Goal: Task Accomplishment & Management: Manage account settings

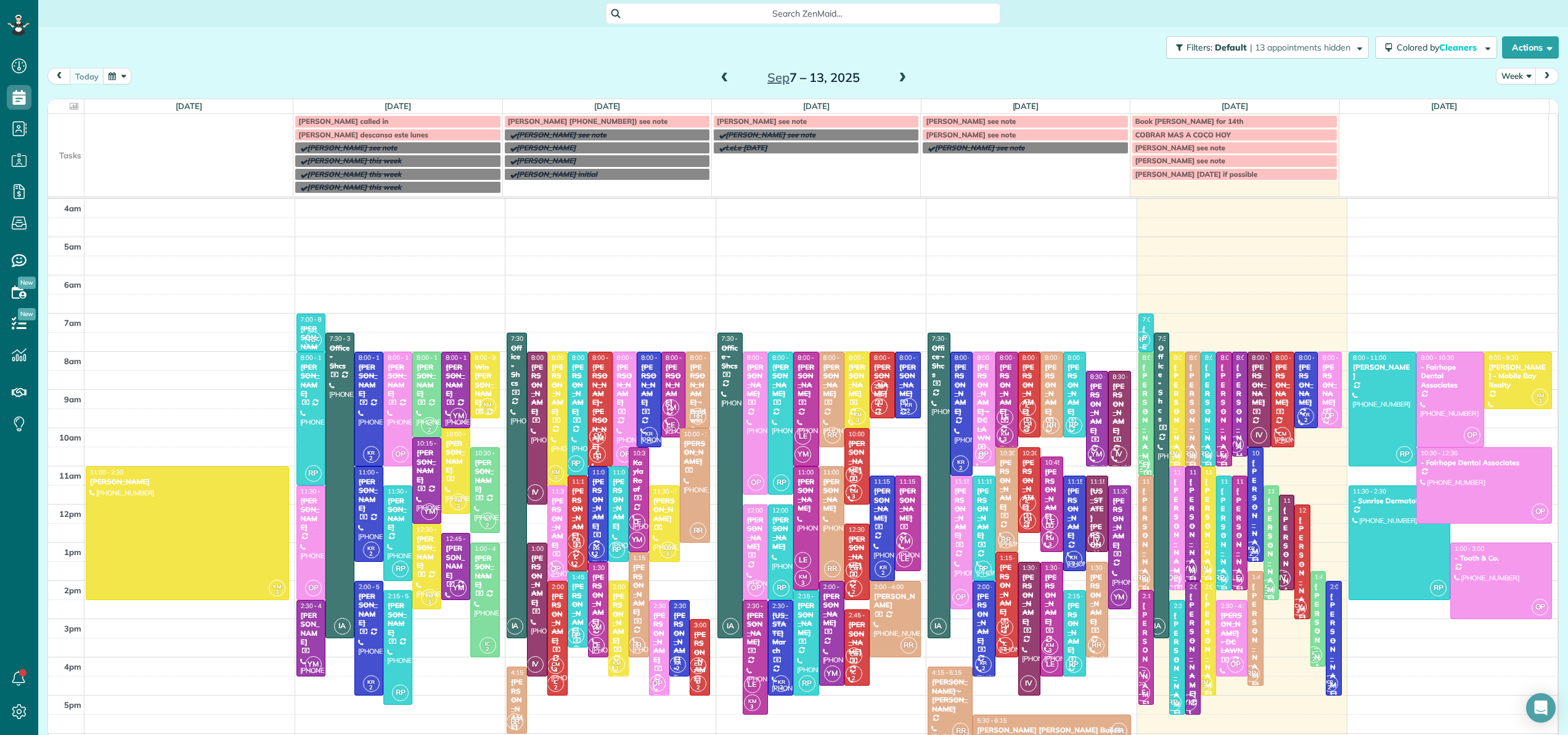
scroll to position [89, 0]
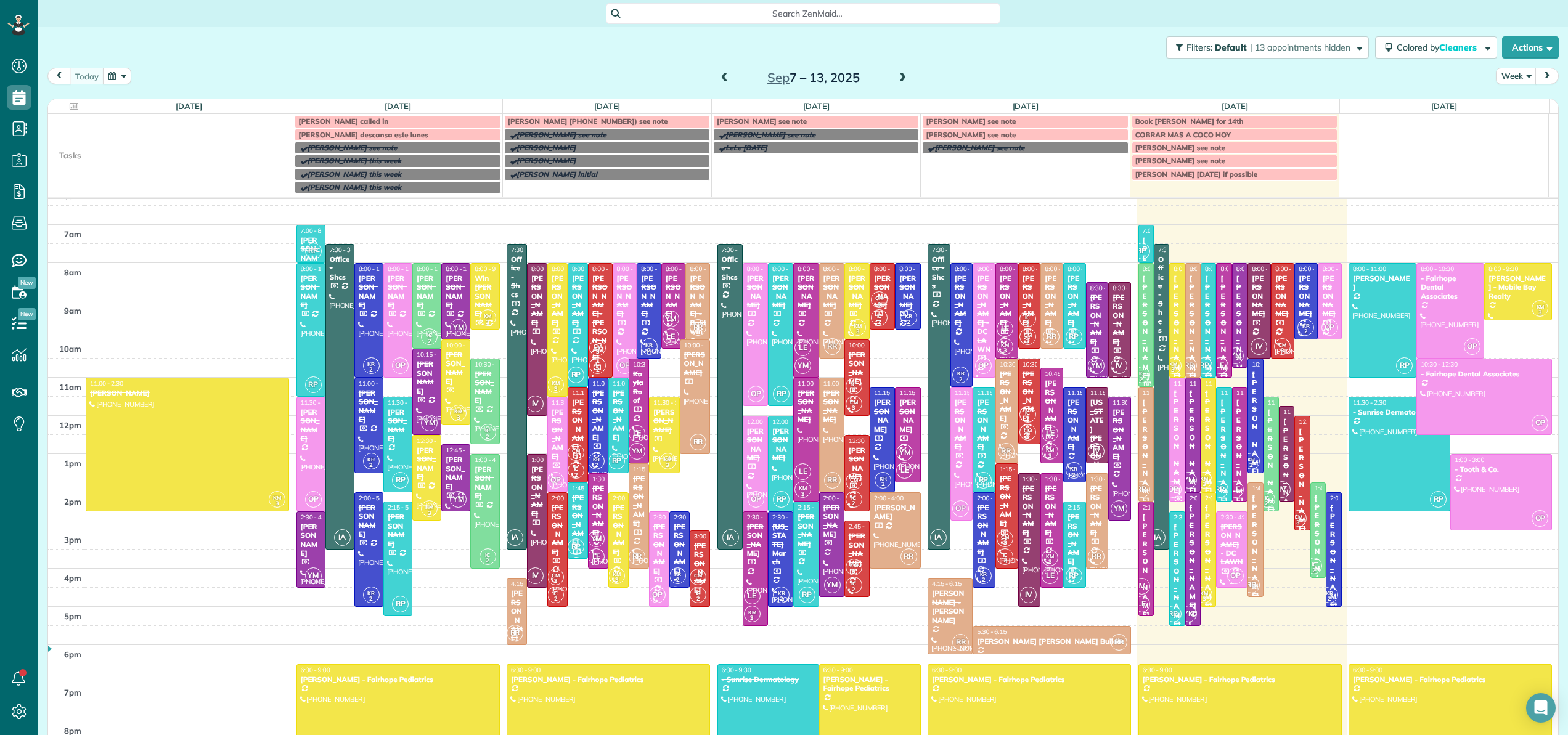
click at [1216, 562] on div at bounding box center [1231, 549] width 30 height 75
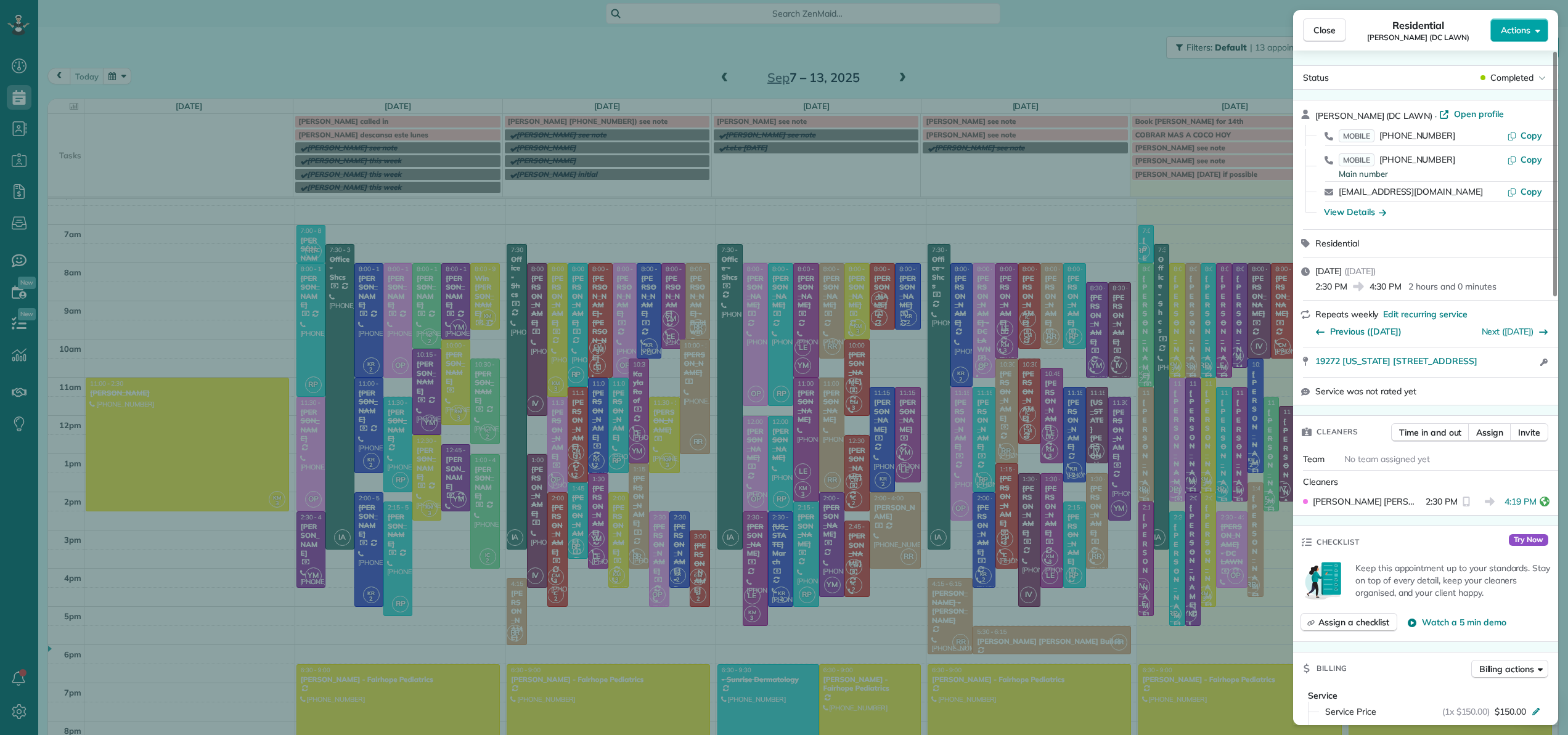
click at [1521, 32] on span "Actions" at bounding box center [1516, 29] width 29 height 12
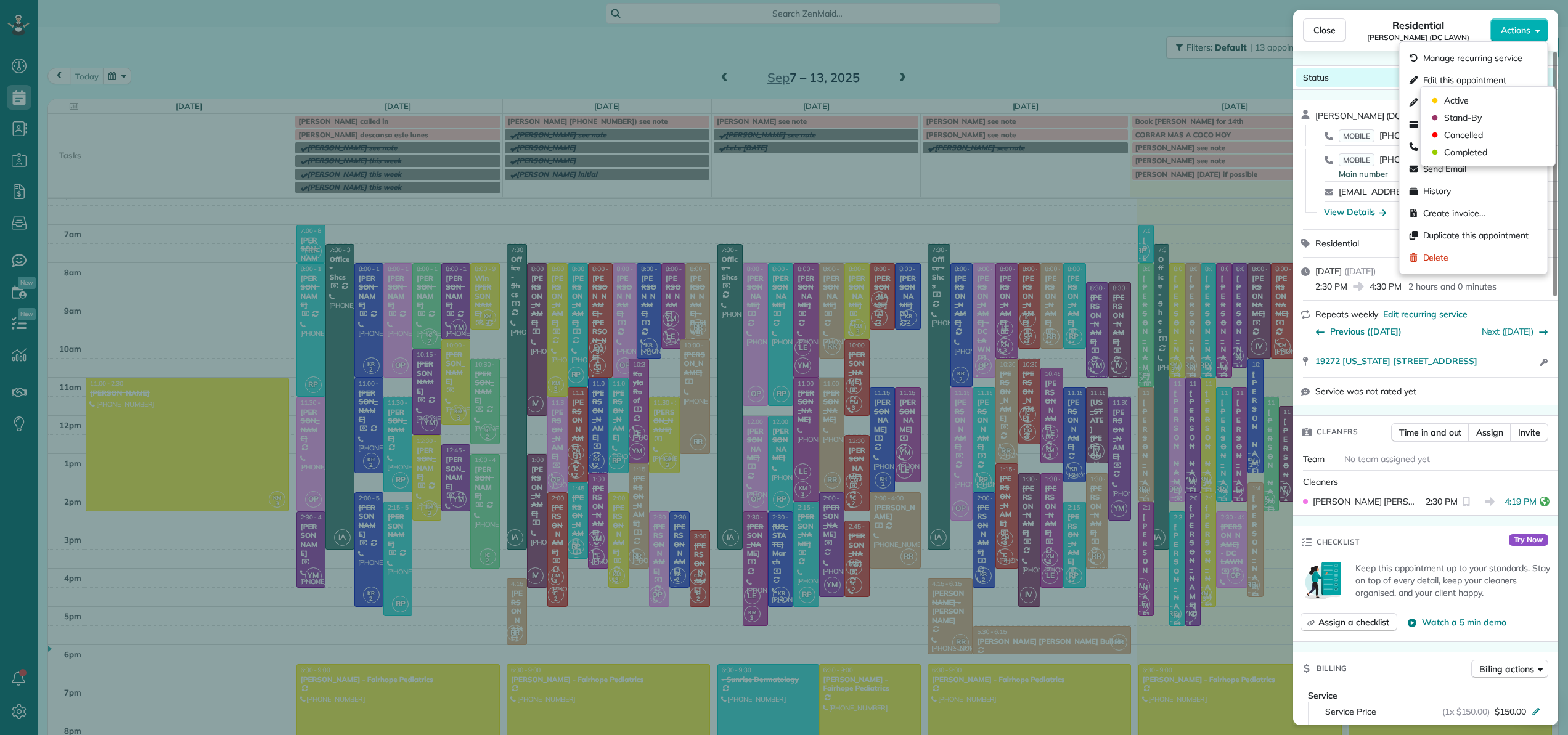
click at [1371, 69] on div "Status Completed" at bounding box center [1426, 78] width 260 height 19
click at [1387, 78] on div "Status Completed" at bounding box center [1426, 78] width 260 height 19
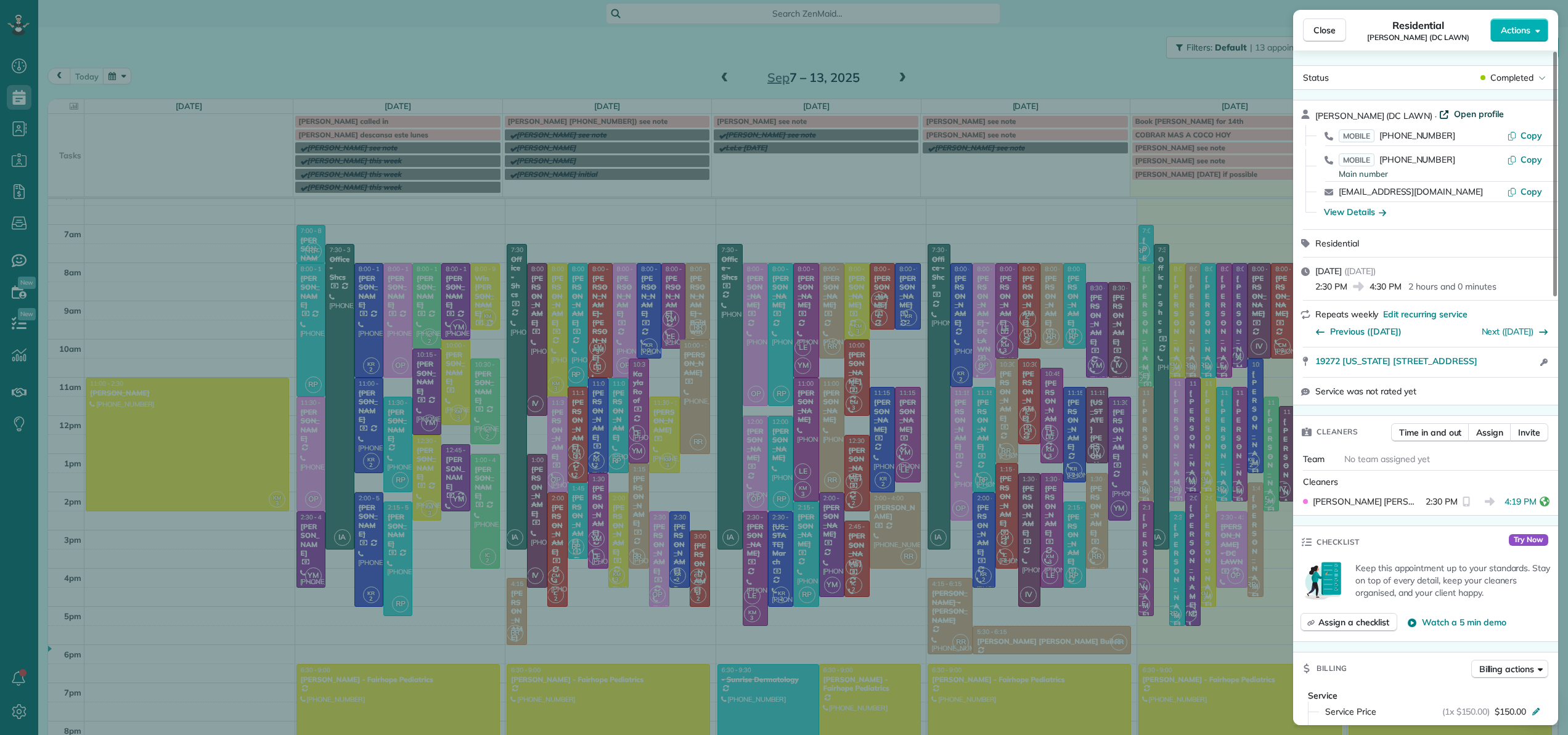
click at [1467, 113] on span "Open profile" at bounding box center [1478, 114] width 50 height 12
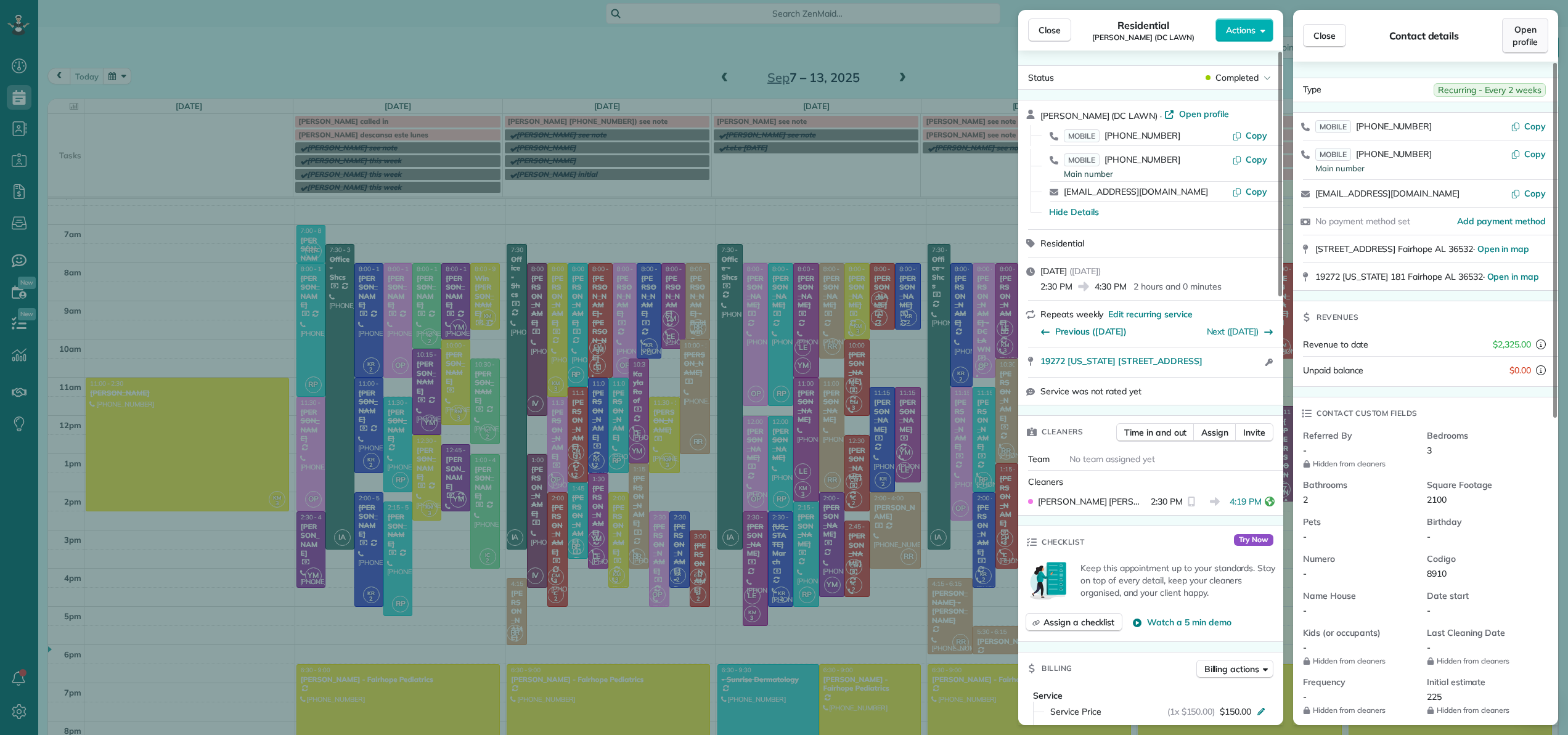
click at [1520, 47] on span "Open profile" at bounding box center [1525, 36] width 25 height 25
click at [1048, 35] on span "Close" at bounding box center [1049, 29] width 22 height 12
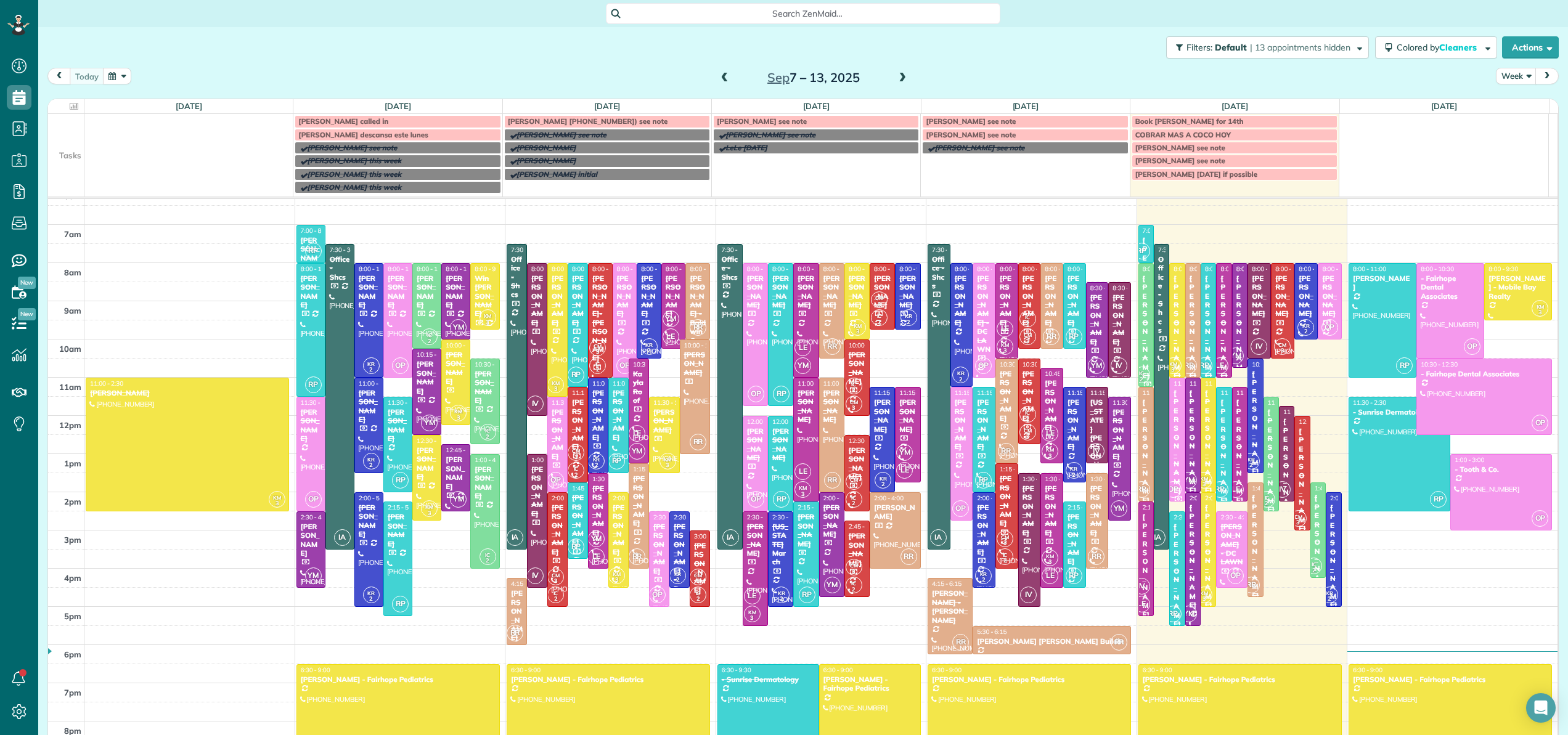
click at [683, 11] on span "Search ZenMaid…" at bounding box center [807, 13] width 374 height 12
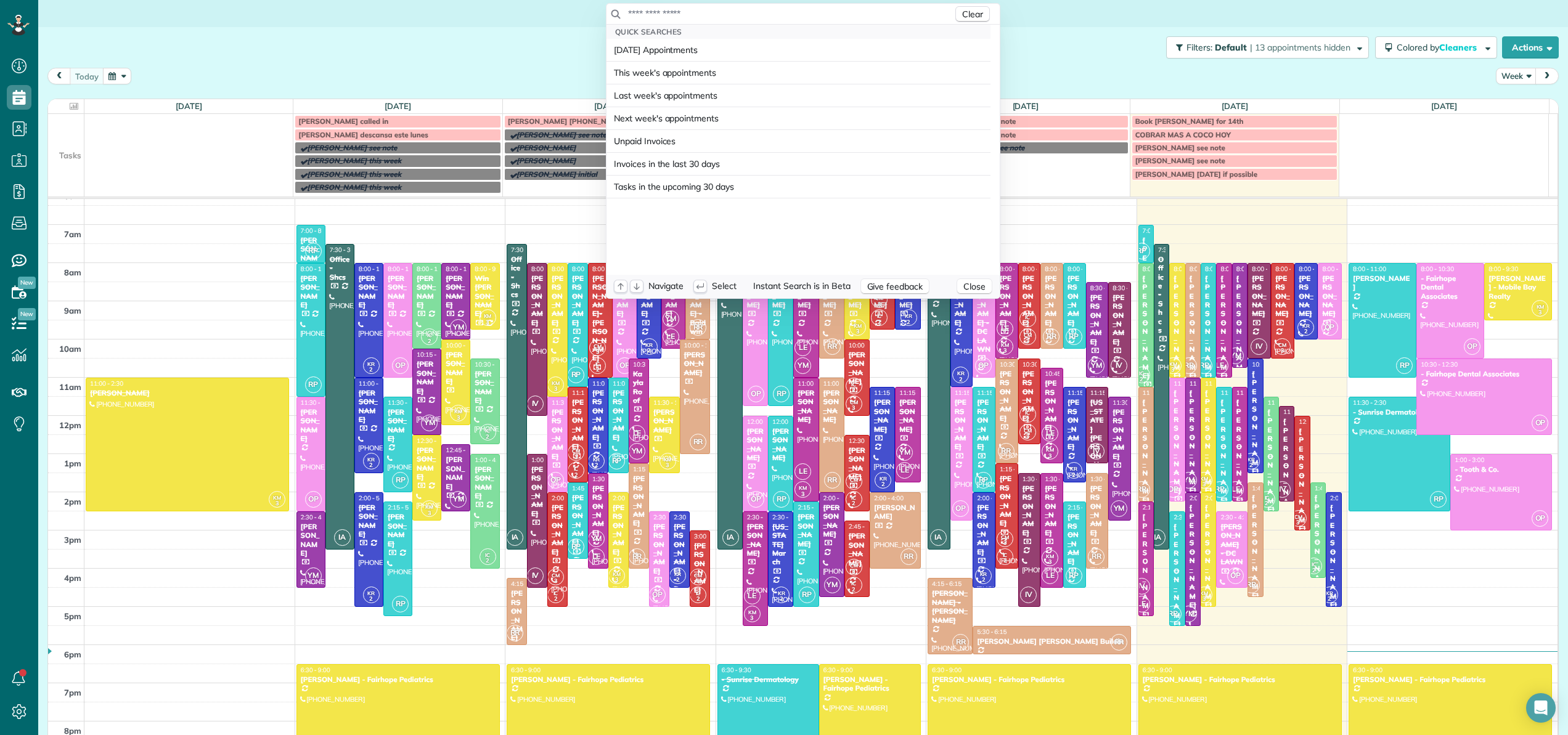
click at [683, 11] on input "text" at bounding box center [790, 13] width 325 height 12
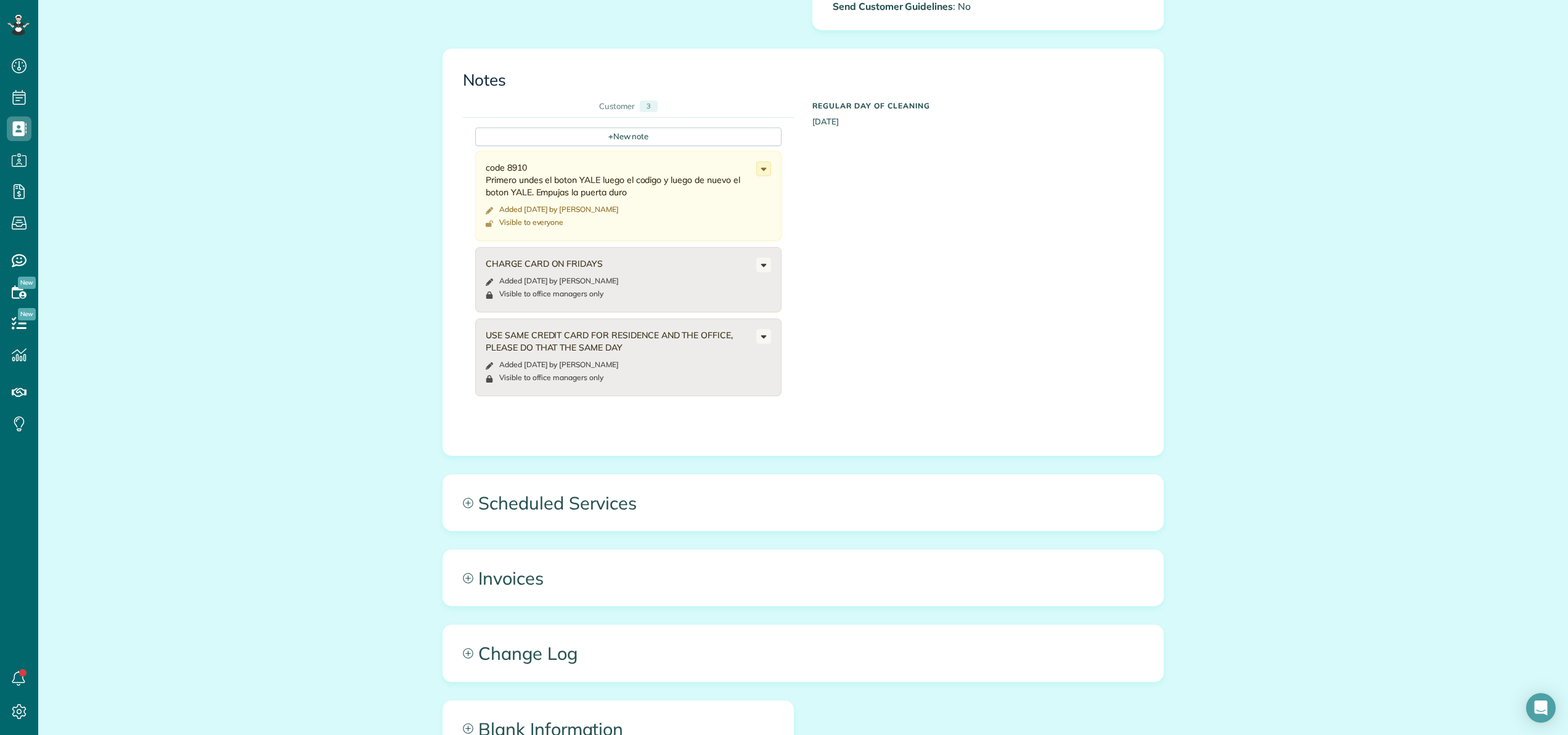
scroll to position [729, 0]
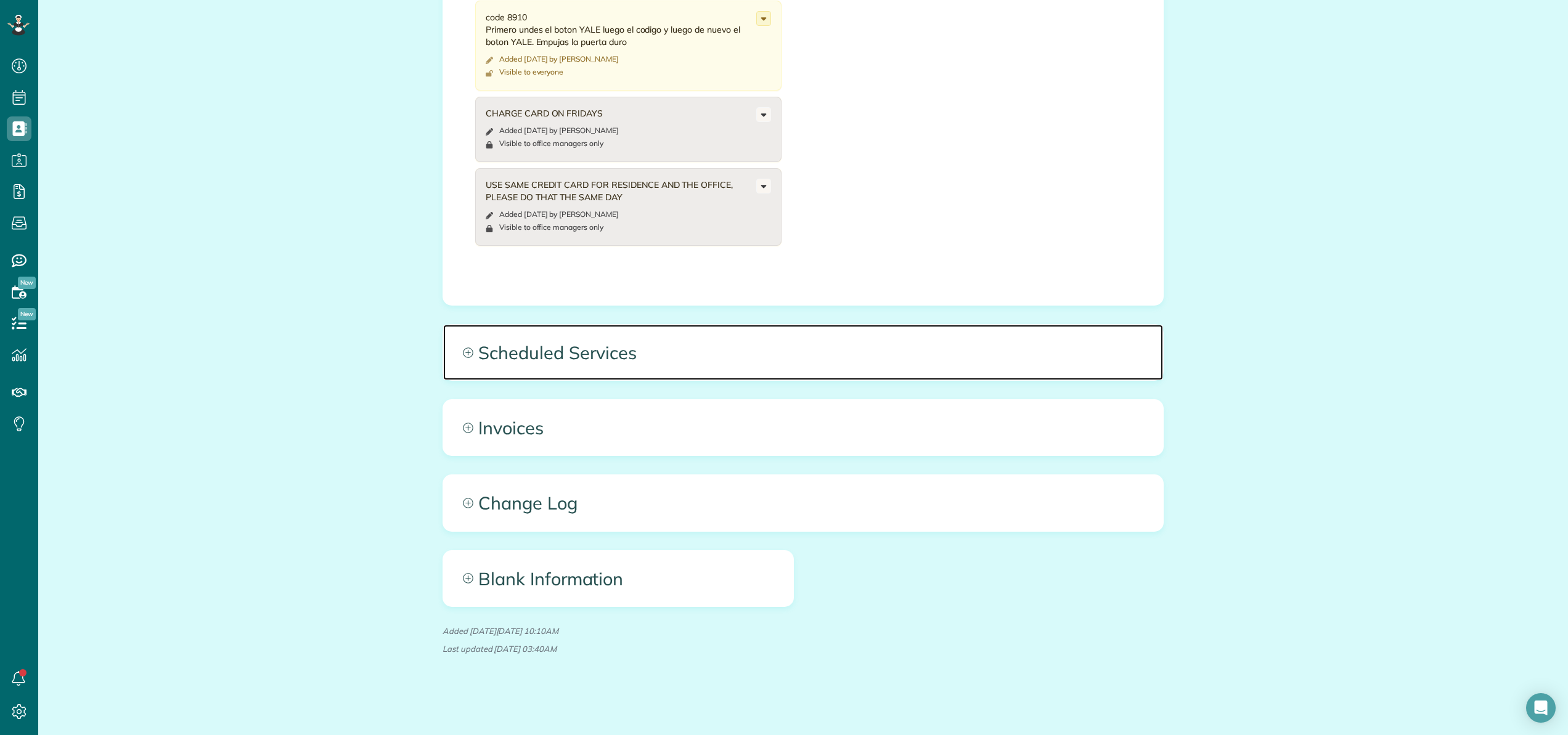
click at [566, 349] on span "Scheduled Services" at bounding box center [803, 352] width 719 height 56
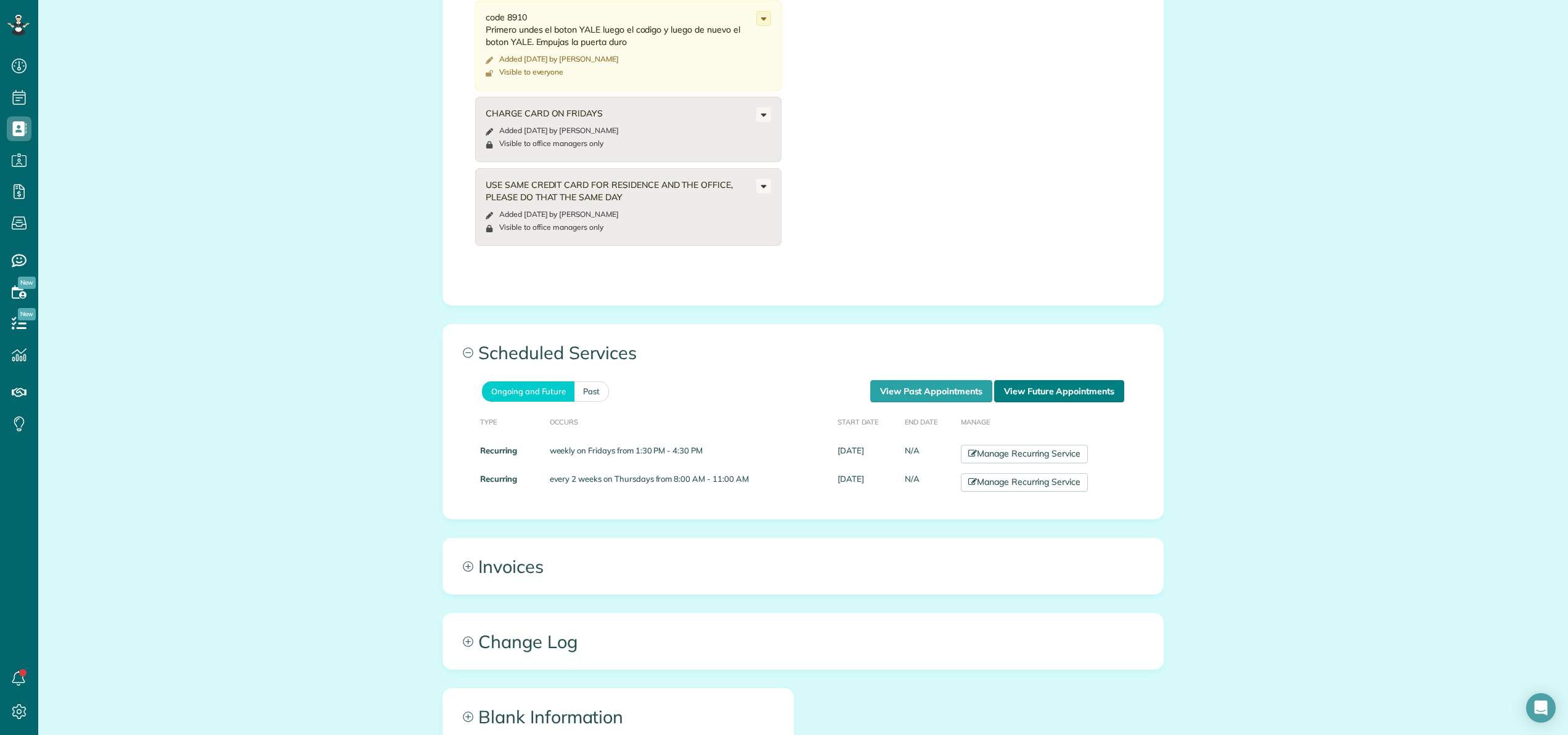
click at [1051, 386] on link "View Future Appointments" at bounding box center [1059, 391] width 130 height 22
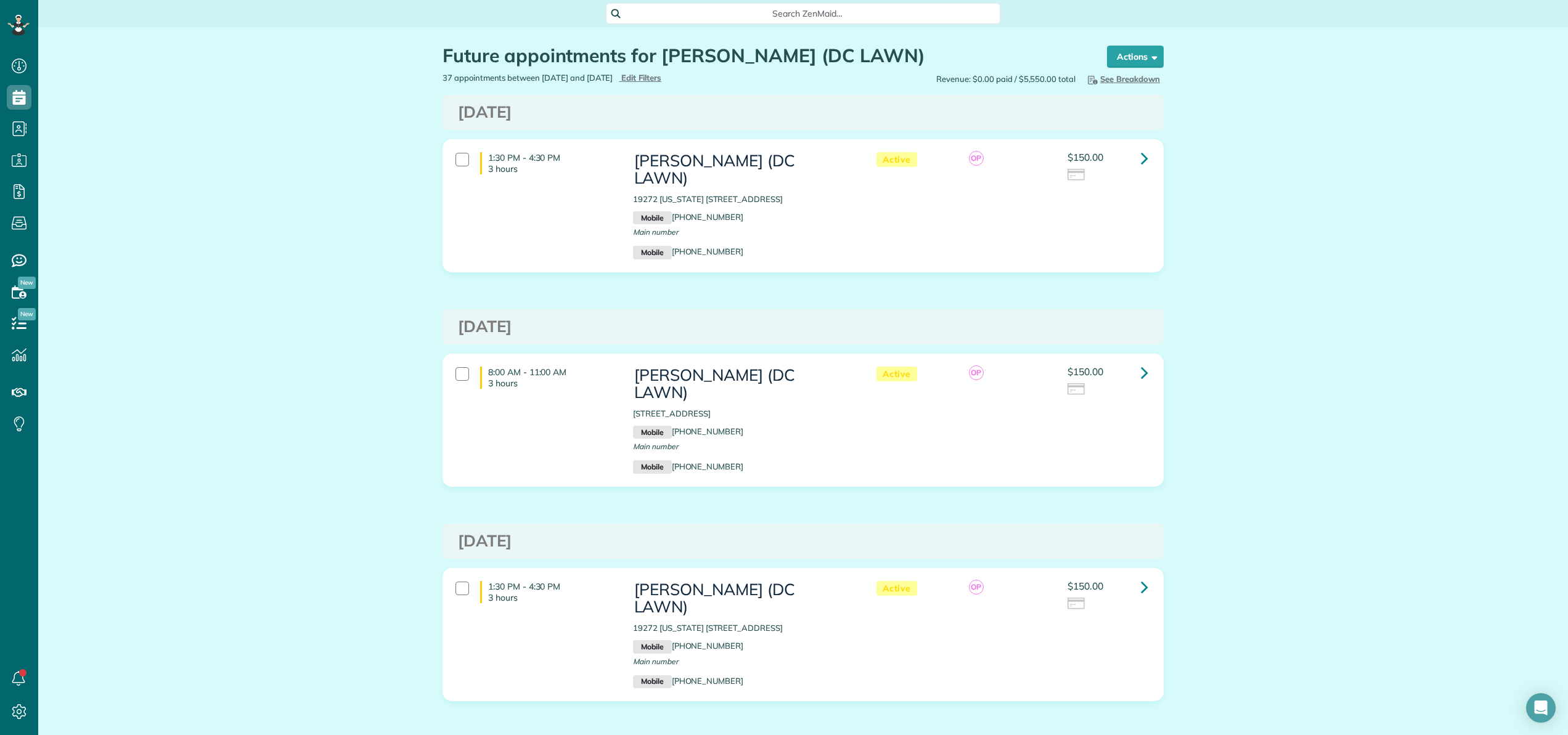
click at [714, 23] on div "Search ZenMaid…" at bounding box center [803, 14] width 394 height 21
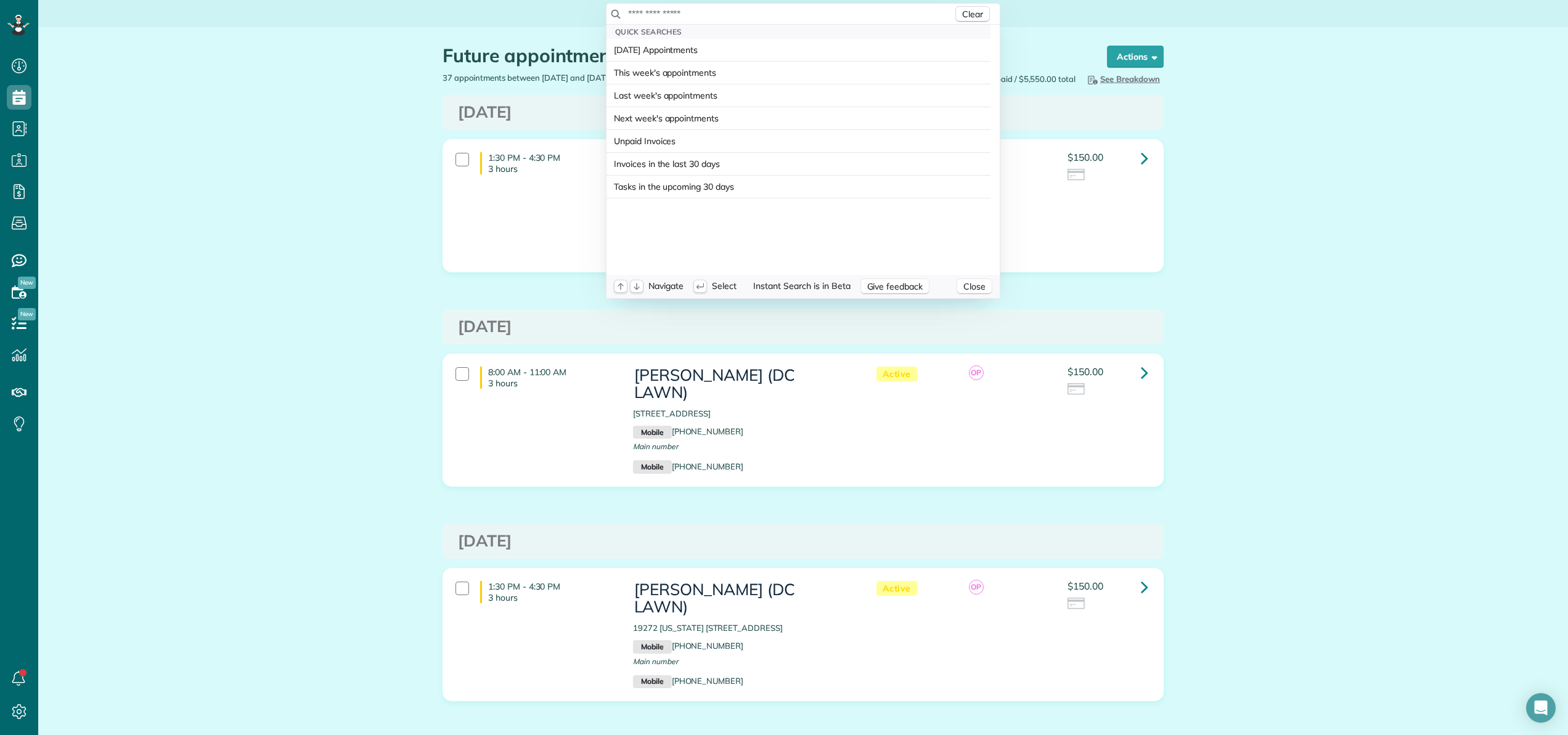
click at [703, 2] on html "Dashboard Scheduling Calendar View List View Dispatch View - Weekly scheduling …" at bounding box center [784, 367] width 1568 height 735
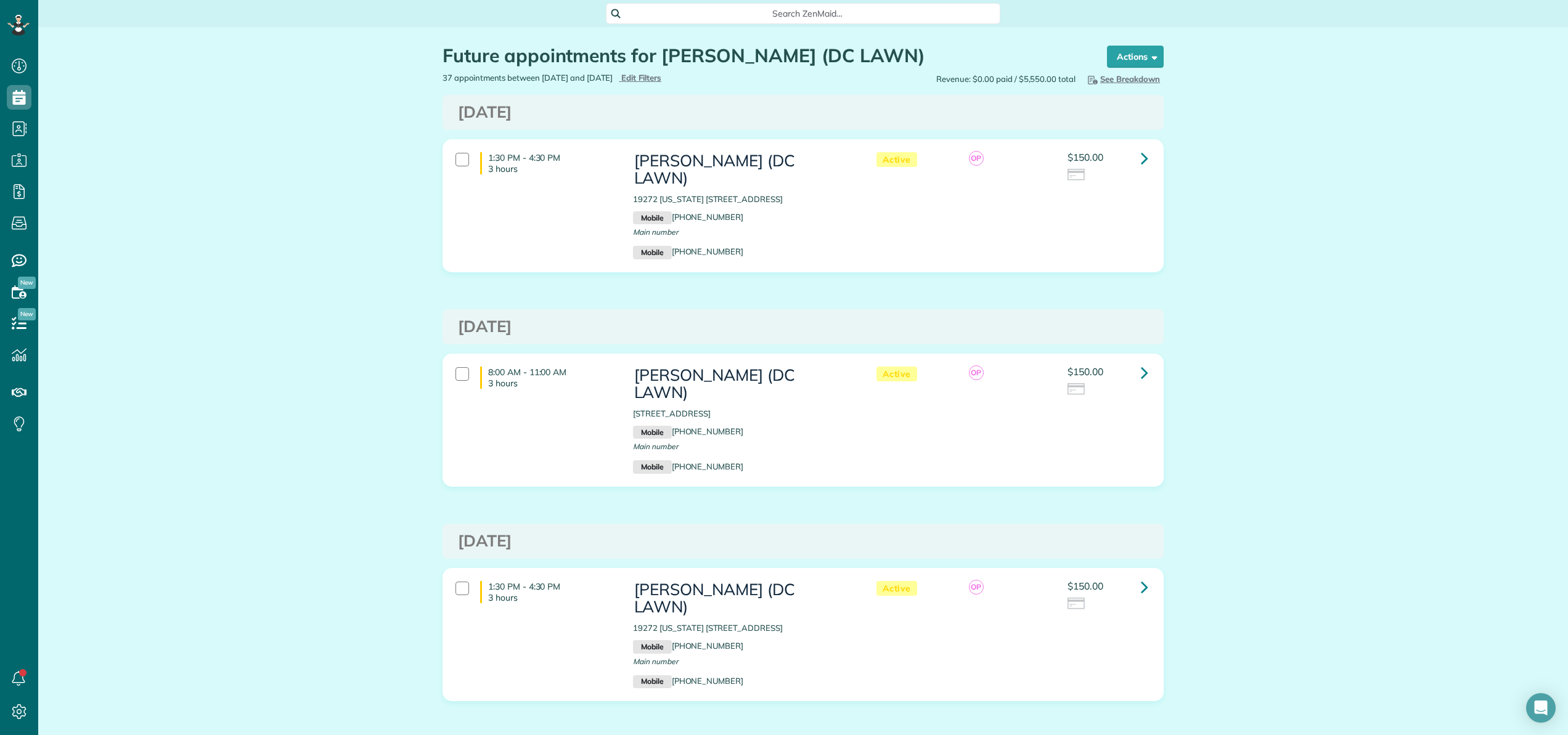
click at [703, 9] on span "Search ZenMaid…" at bounding box center [807, 13] width 374 height 12
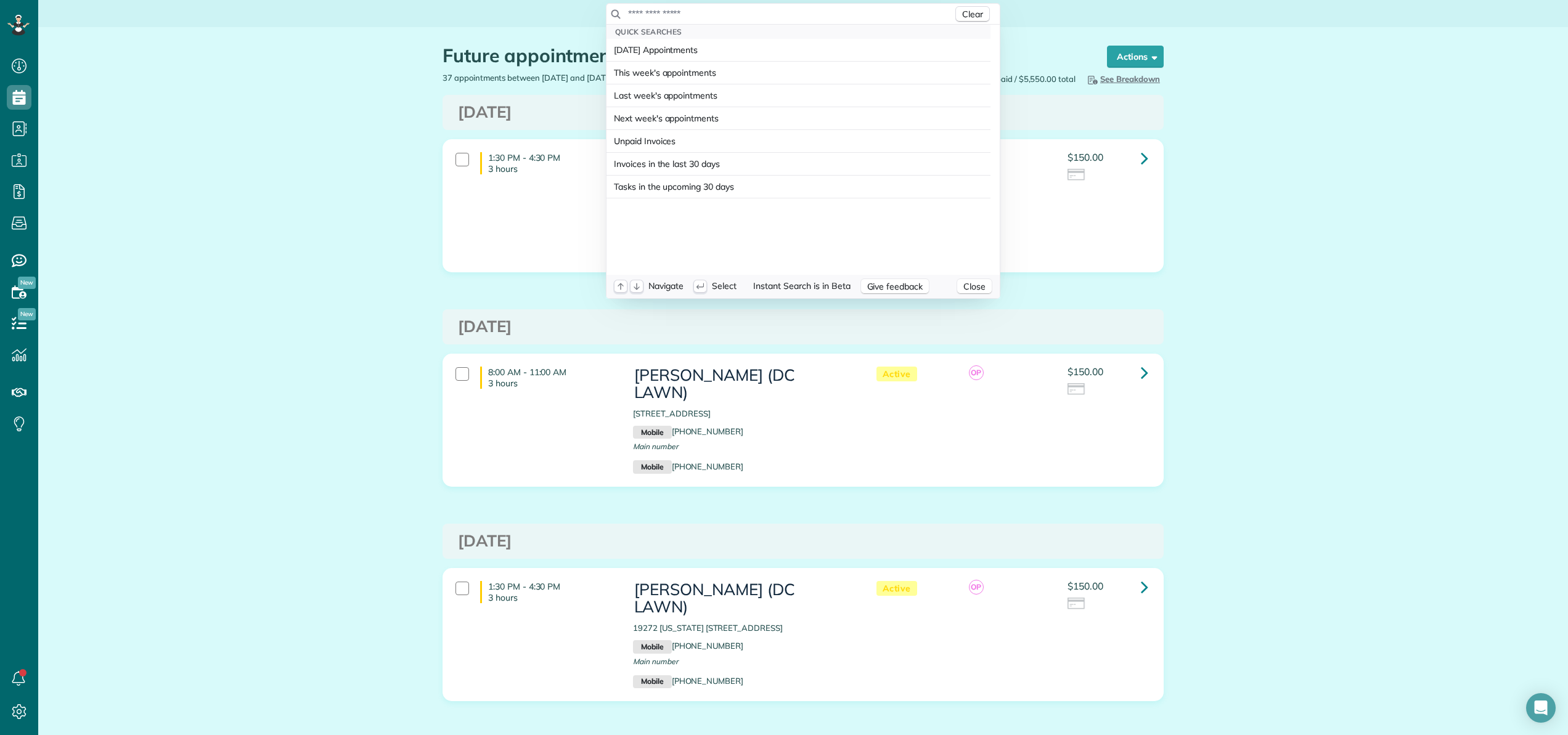
click at [707, 13] on input "text" at bounding box center [790, 13] width 325 height 12
type input "*"
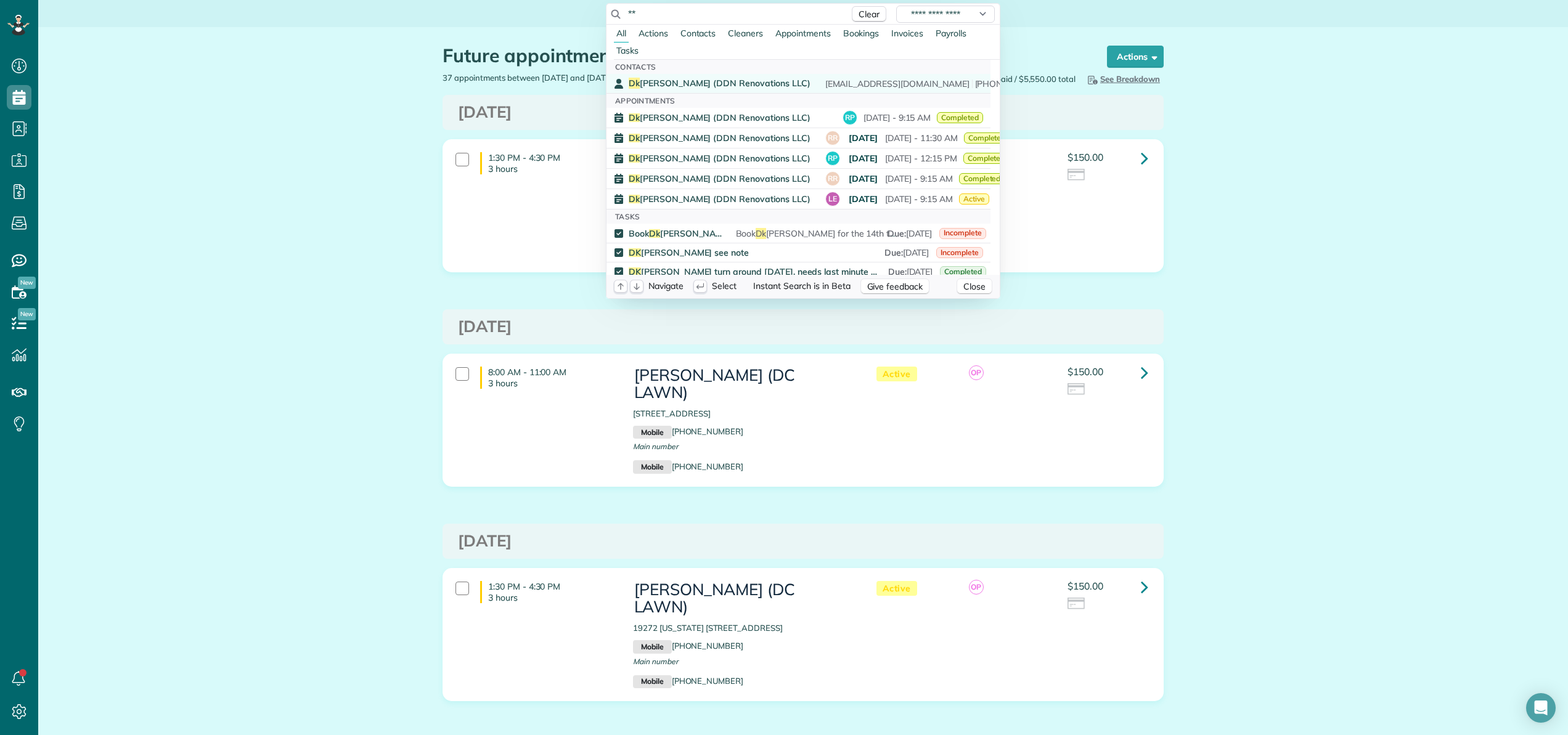
type input "**"
click at [692, 76] on link "Dk Nguyen (DDN Renovations LLC) ddnrenovations0308@gmail.com (850) 390-2610" at bounding box center [799, 83] width 384 height 19
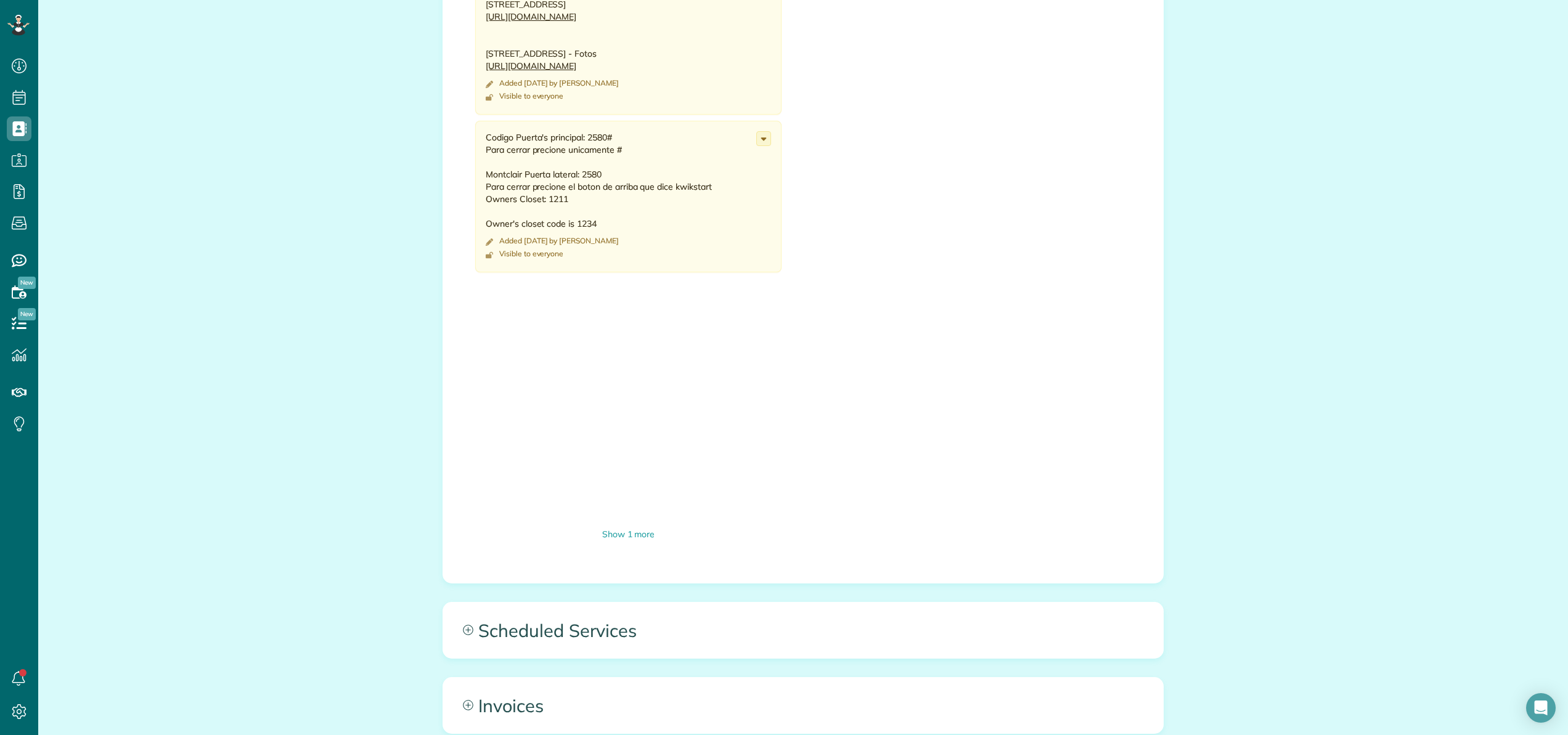
scroll to position [900, 0]
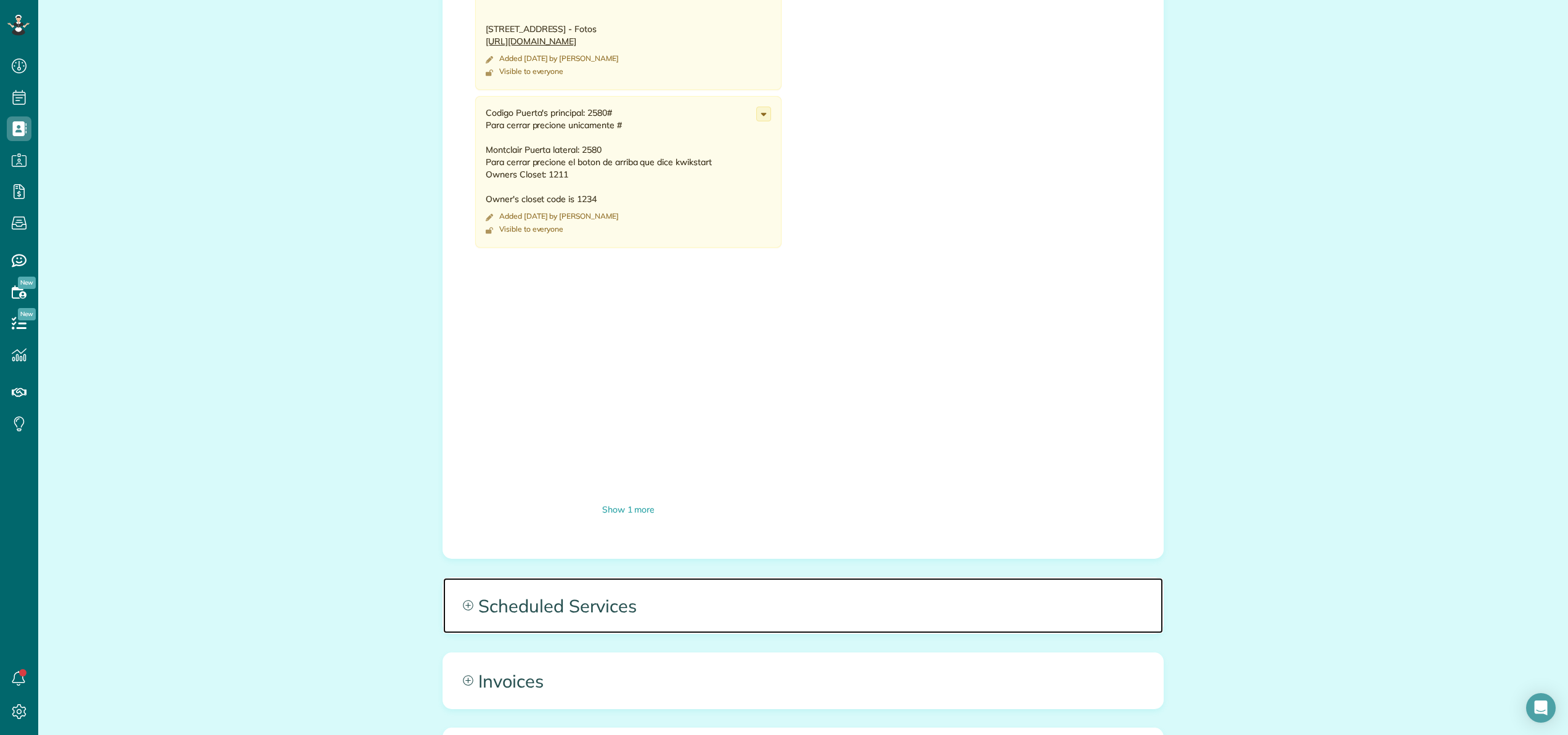
click at [603, 611] on span "Scheduled Services" at bounding box center [803, 606] width 719 height 56
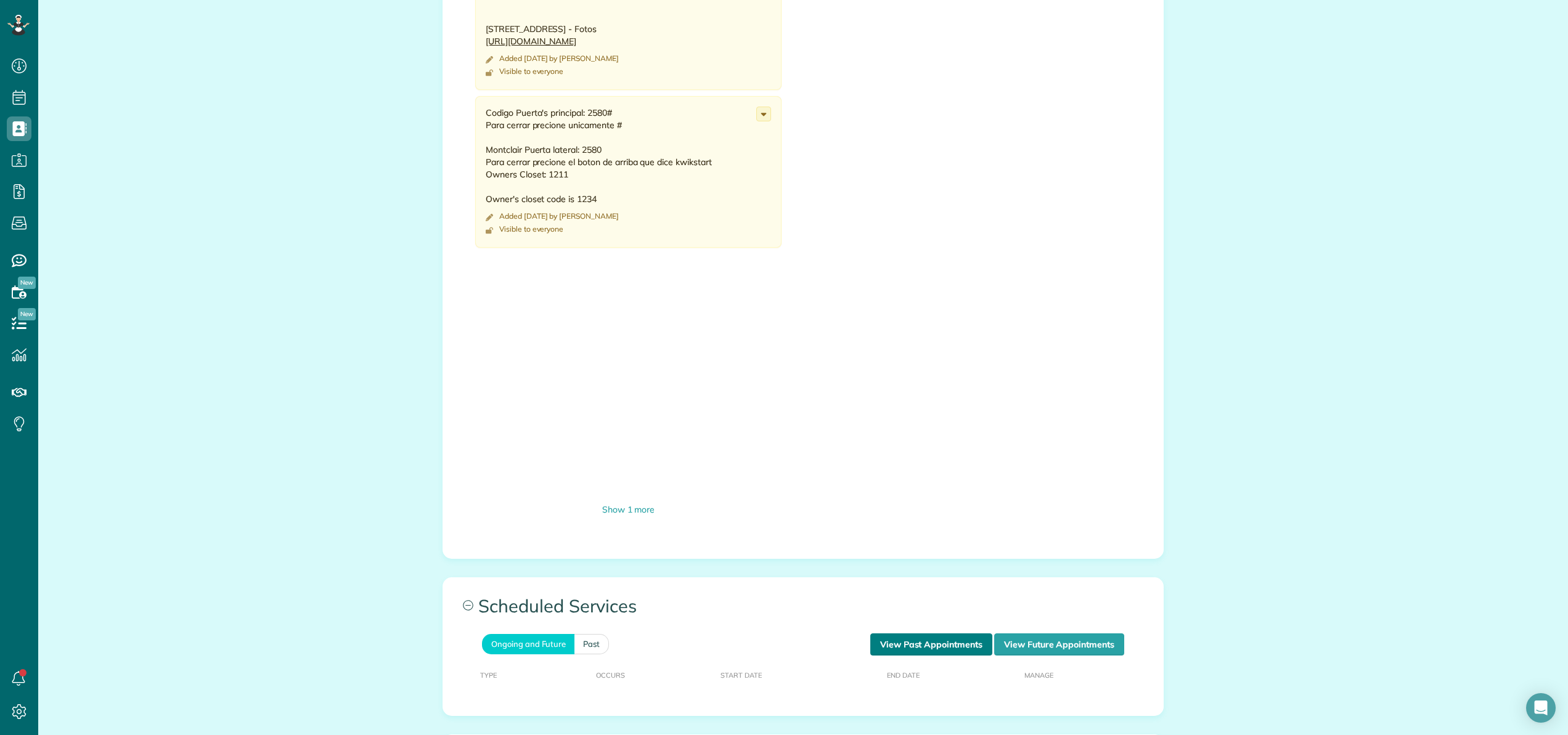
click at [955, 654] on link "View Past Appointments" at bounding box center [930, 644] width 122 height 22
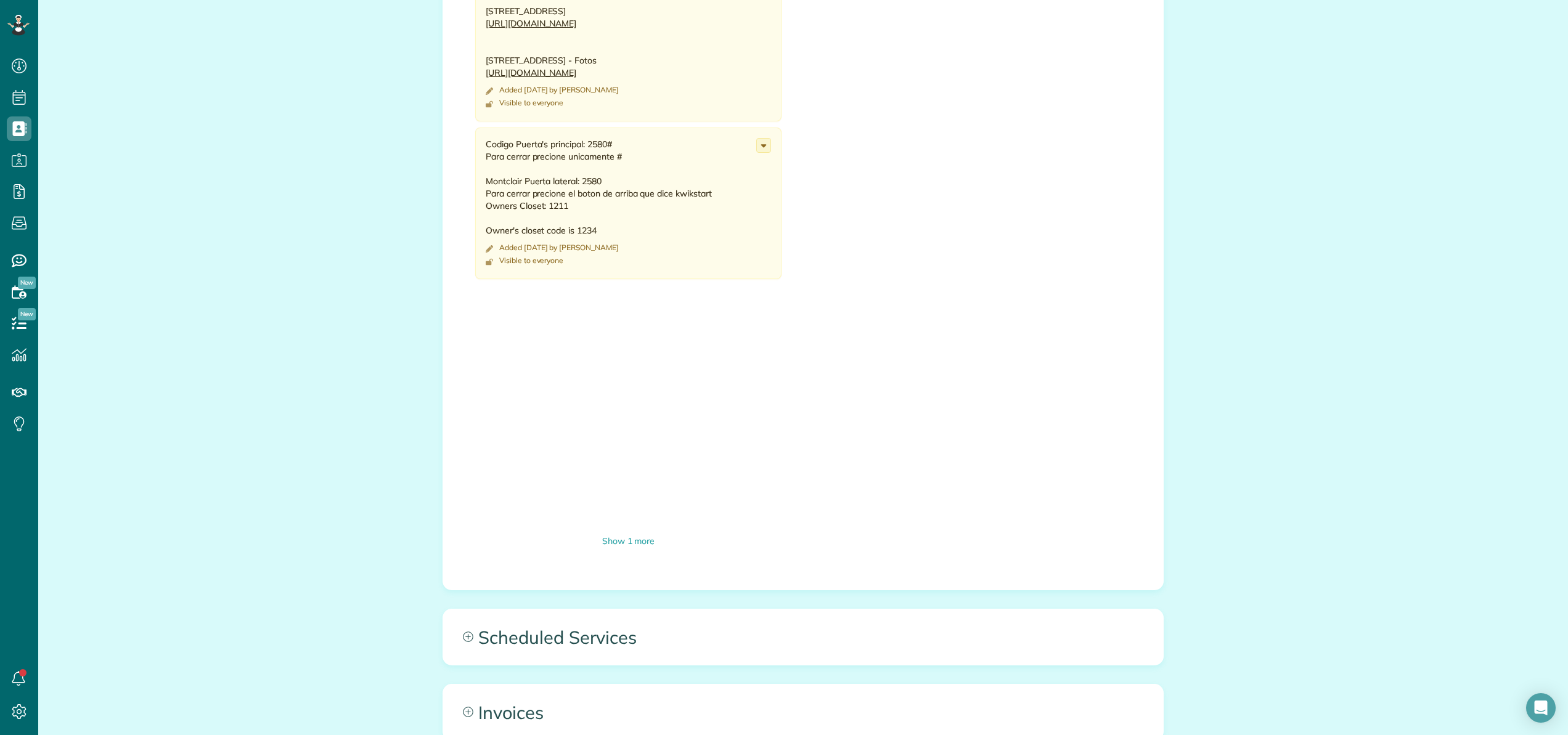
scroll to position [876, 0]
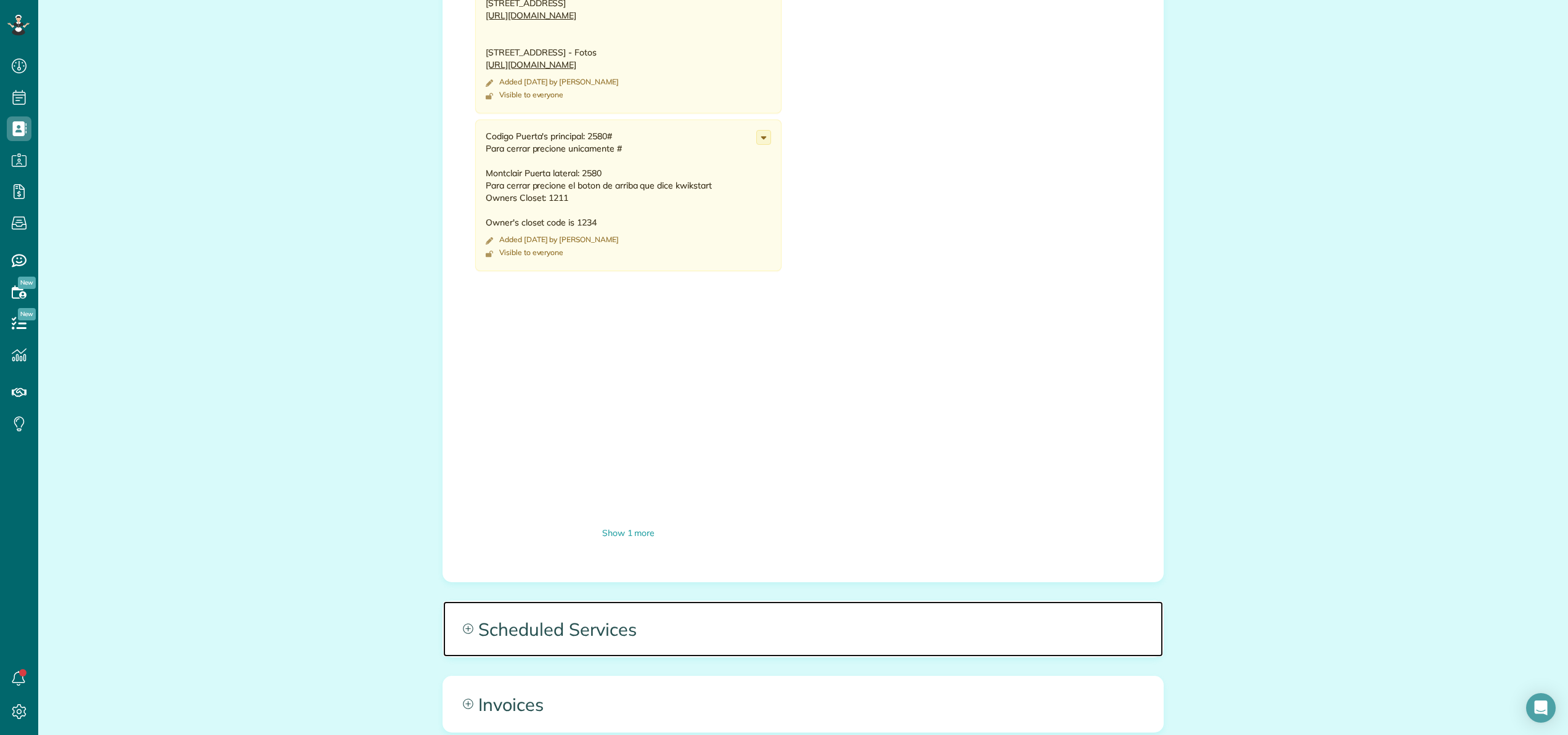
click at [550, 630] on span "Scheduled Services" at bounding box center [803, 630] width 719 height 56
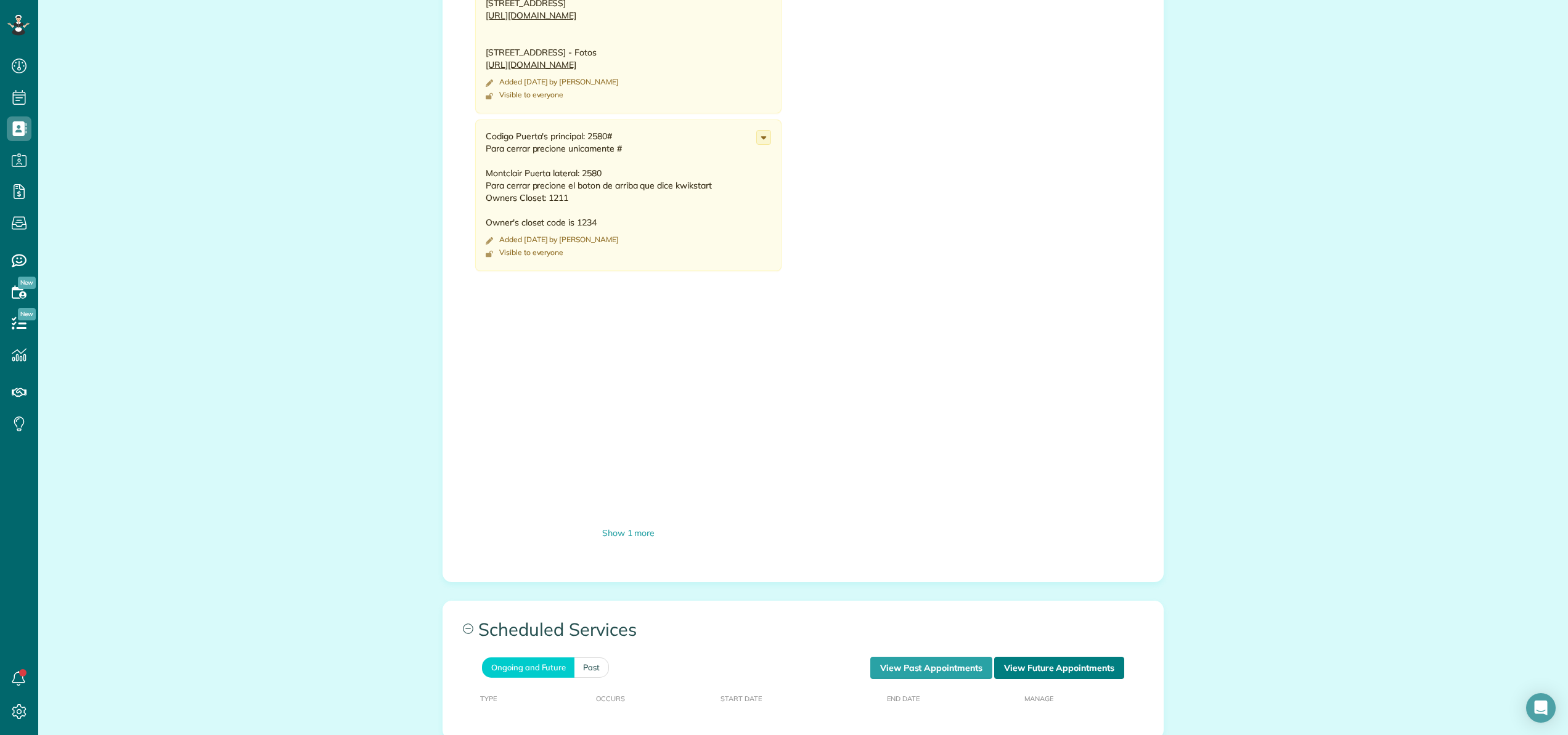
click at [1018, 672] on link "View Future Appointments" at bounding box center [1059, 668] width 130 height 22
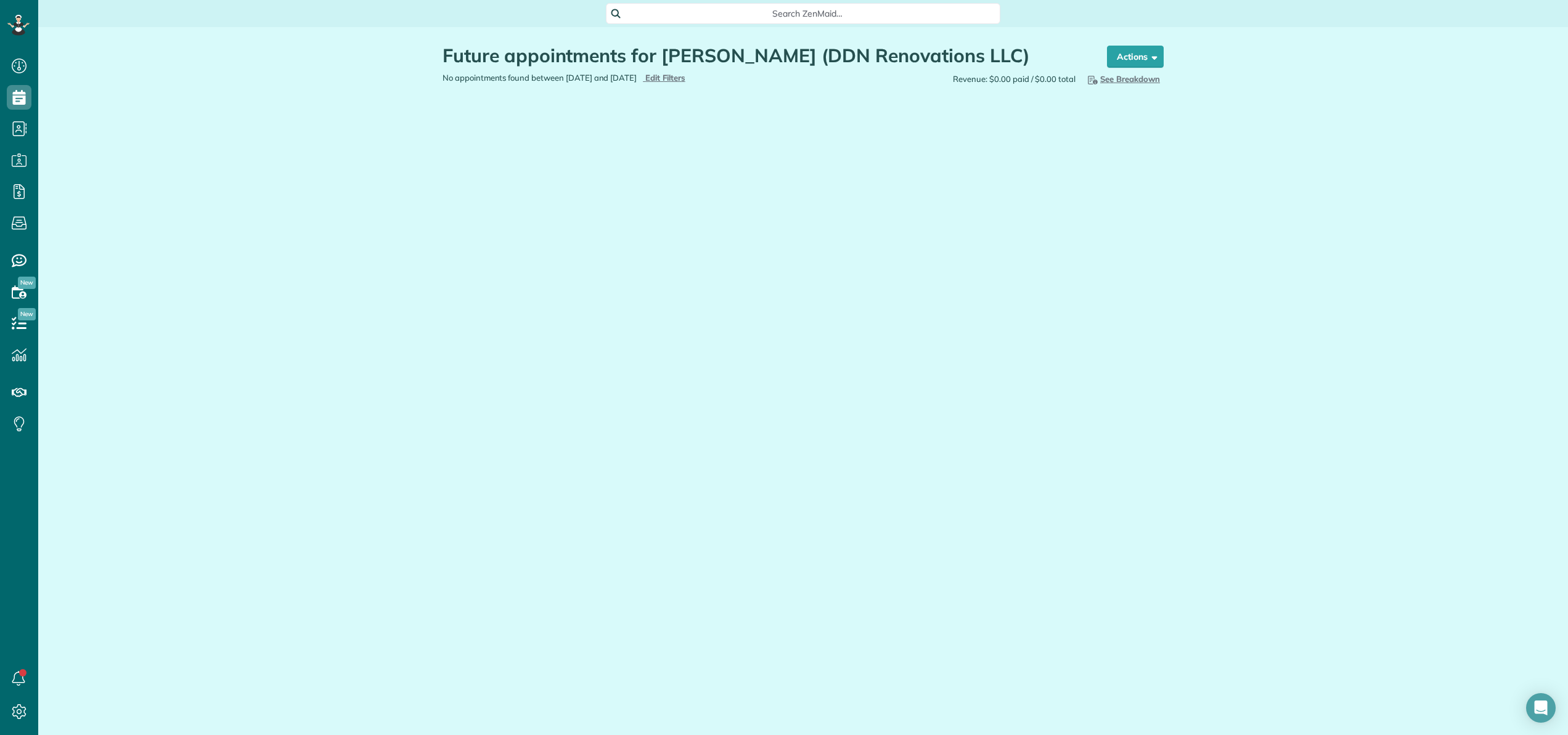
scroll to position [6, 6]
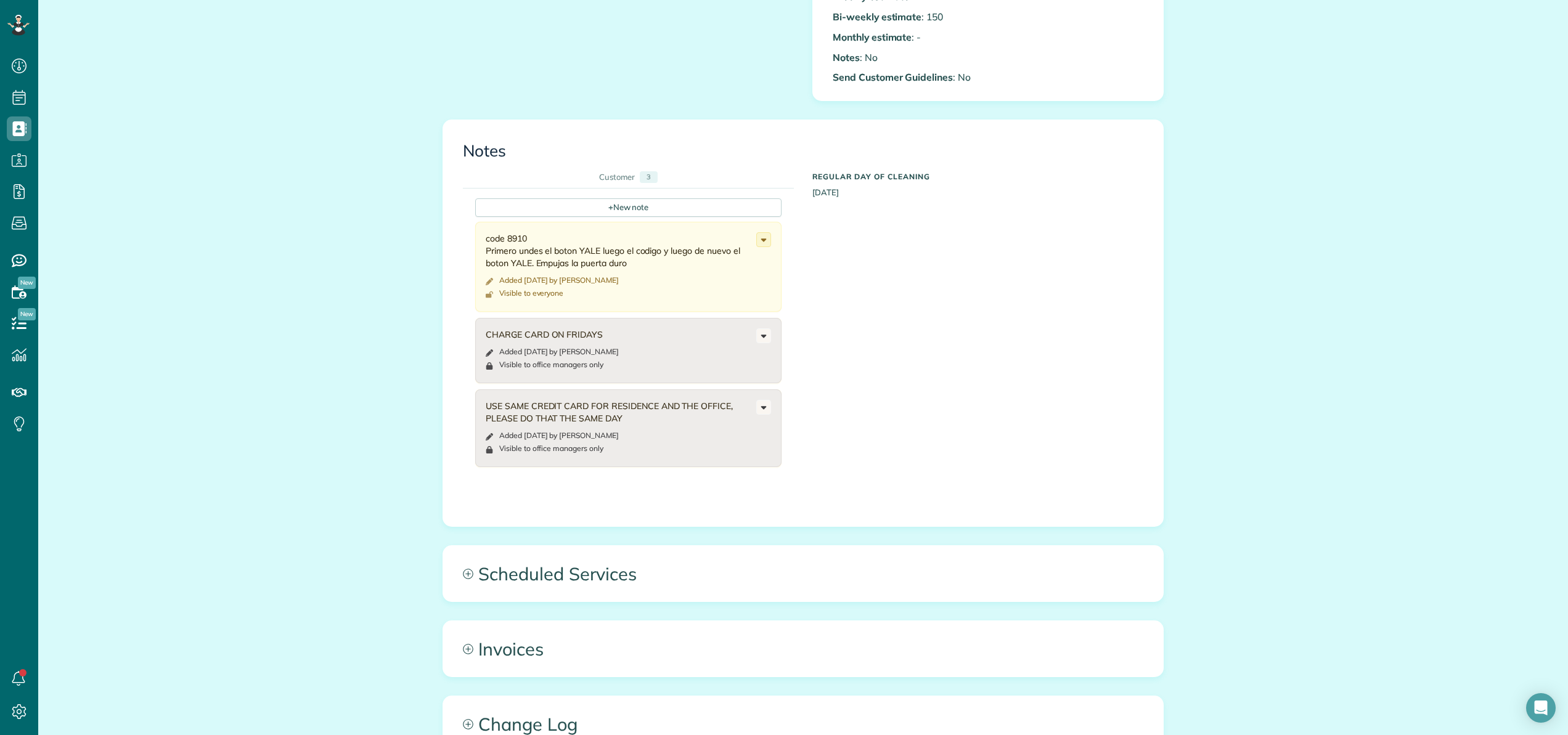
scroll to position [552, 0]
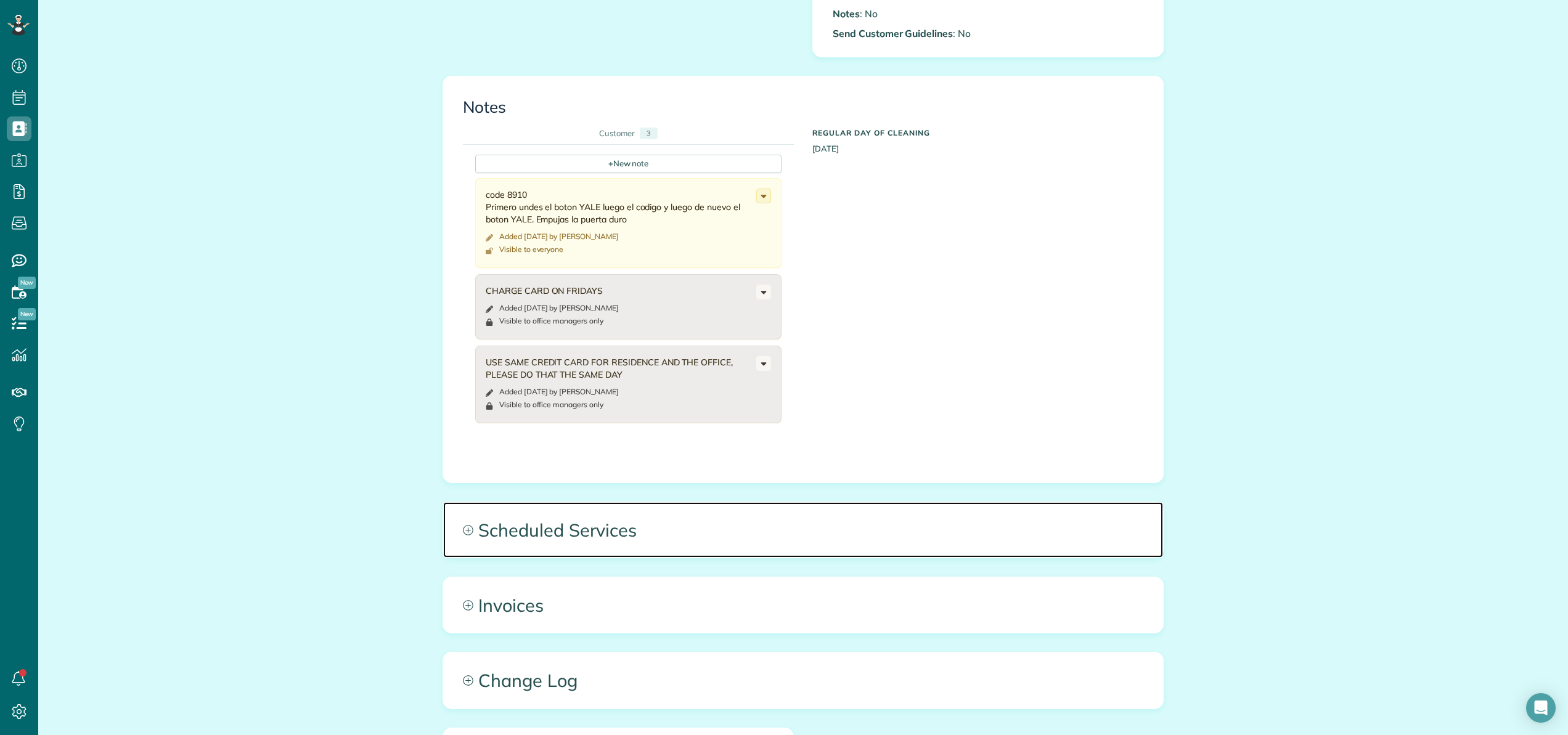
click at [562, 528] on span "Scheduled Services" at bounding box center [803, 530] width 719 height 56
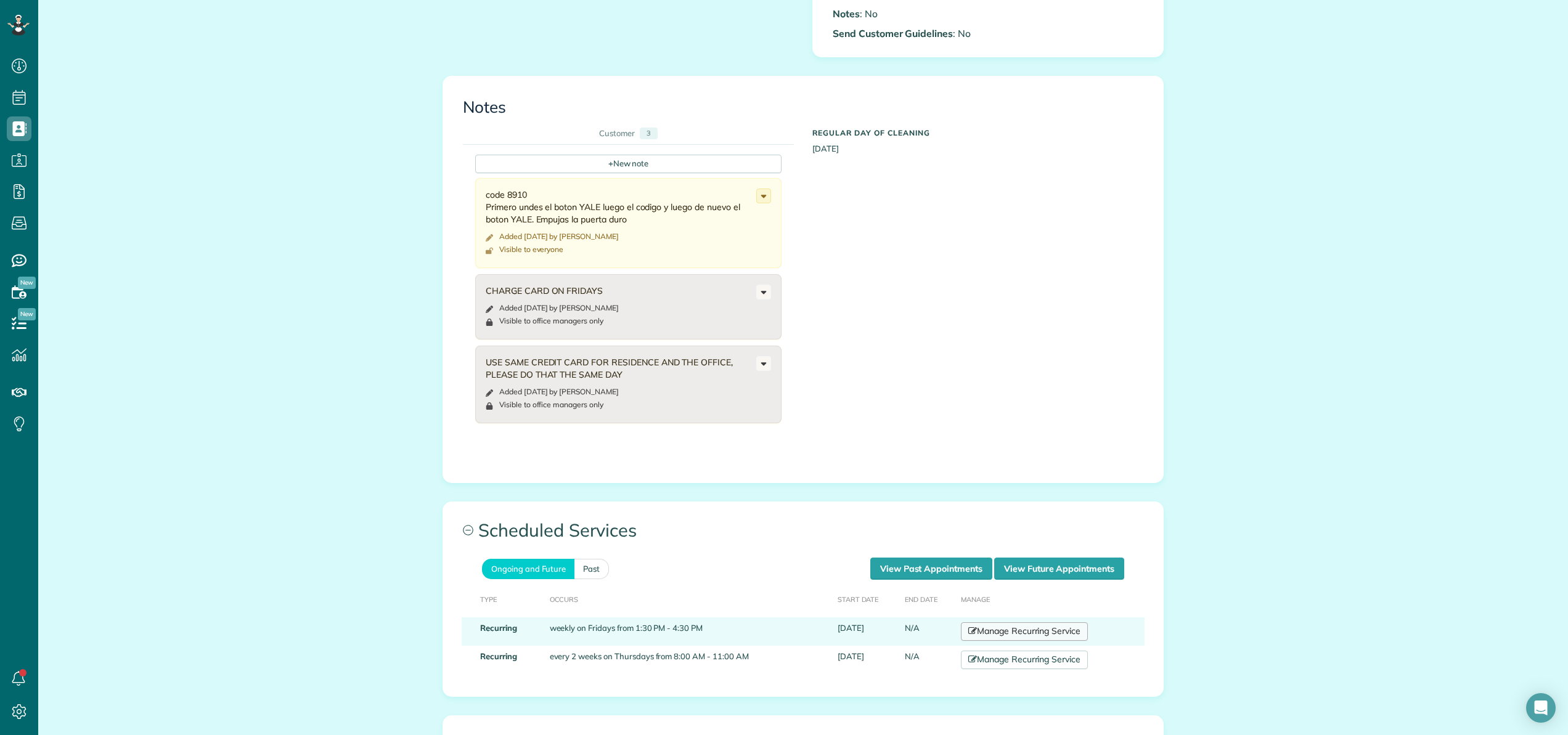
click at [1038, 633] on link "Manage Recurring Service" at bounding box center [1024, 631] width 127 height 19
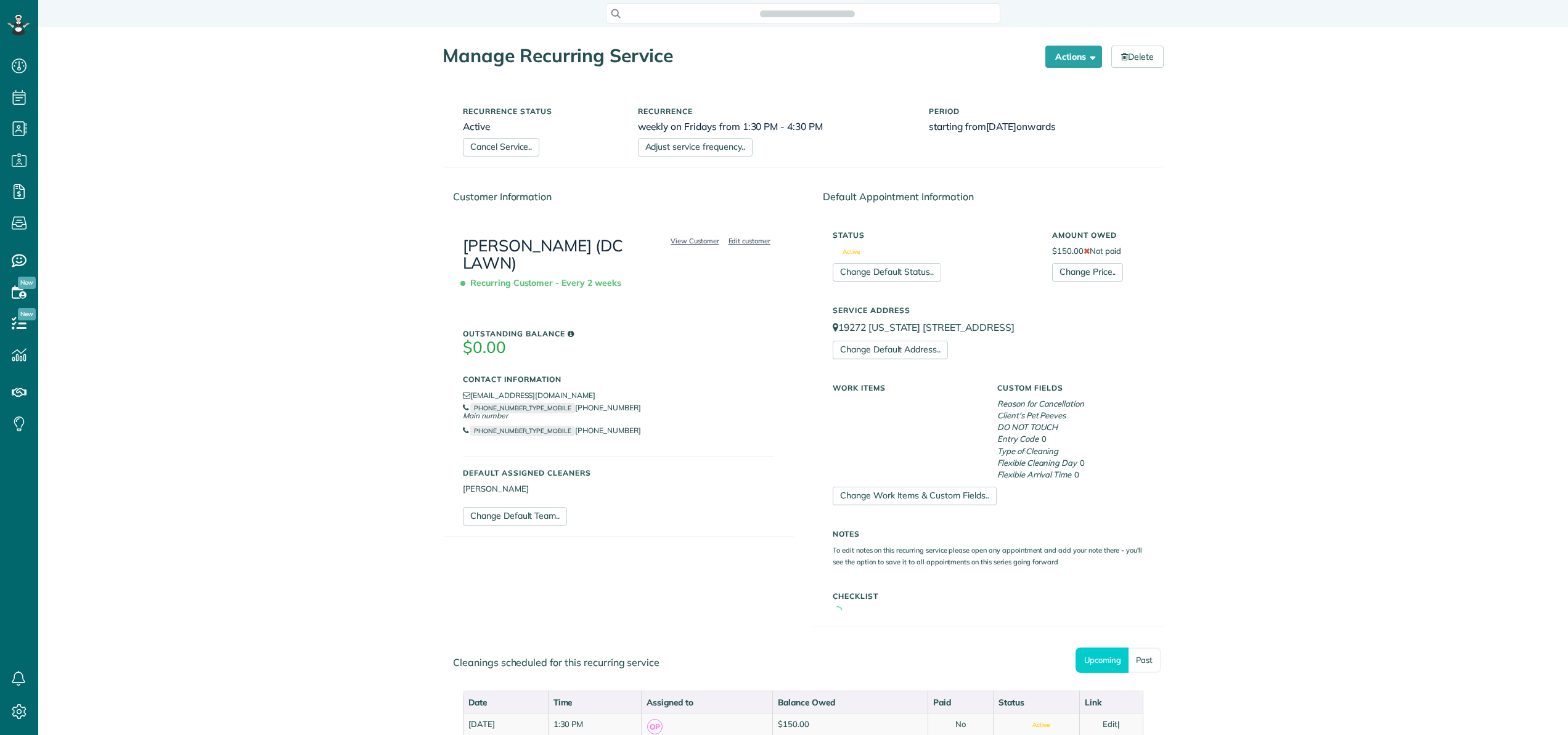
scroll to position [6, 6]
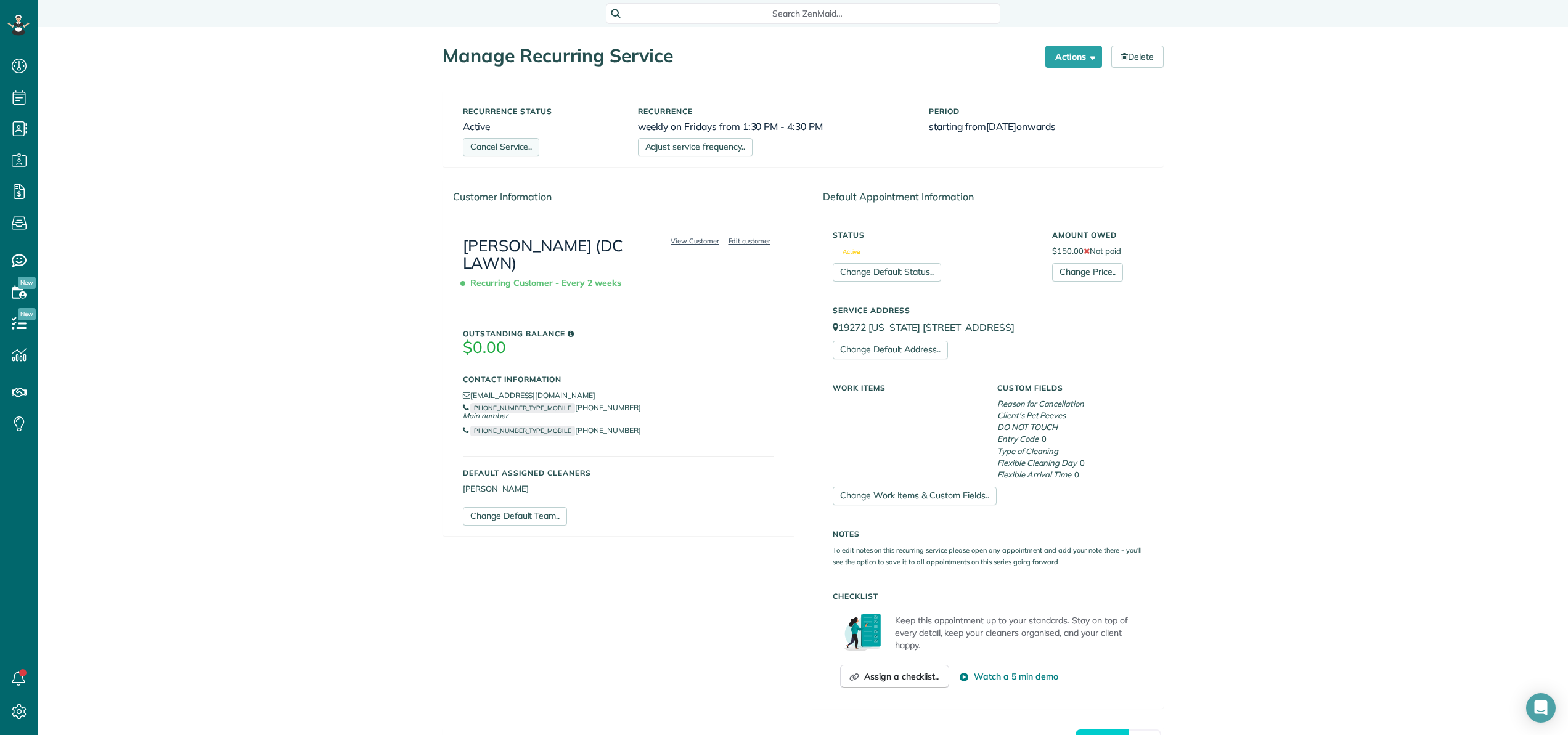
click at [508, 148] on link "Cancel Service.." at bounding box center [500, 147] width 76 height 19
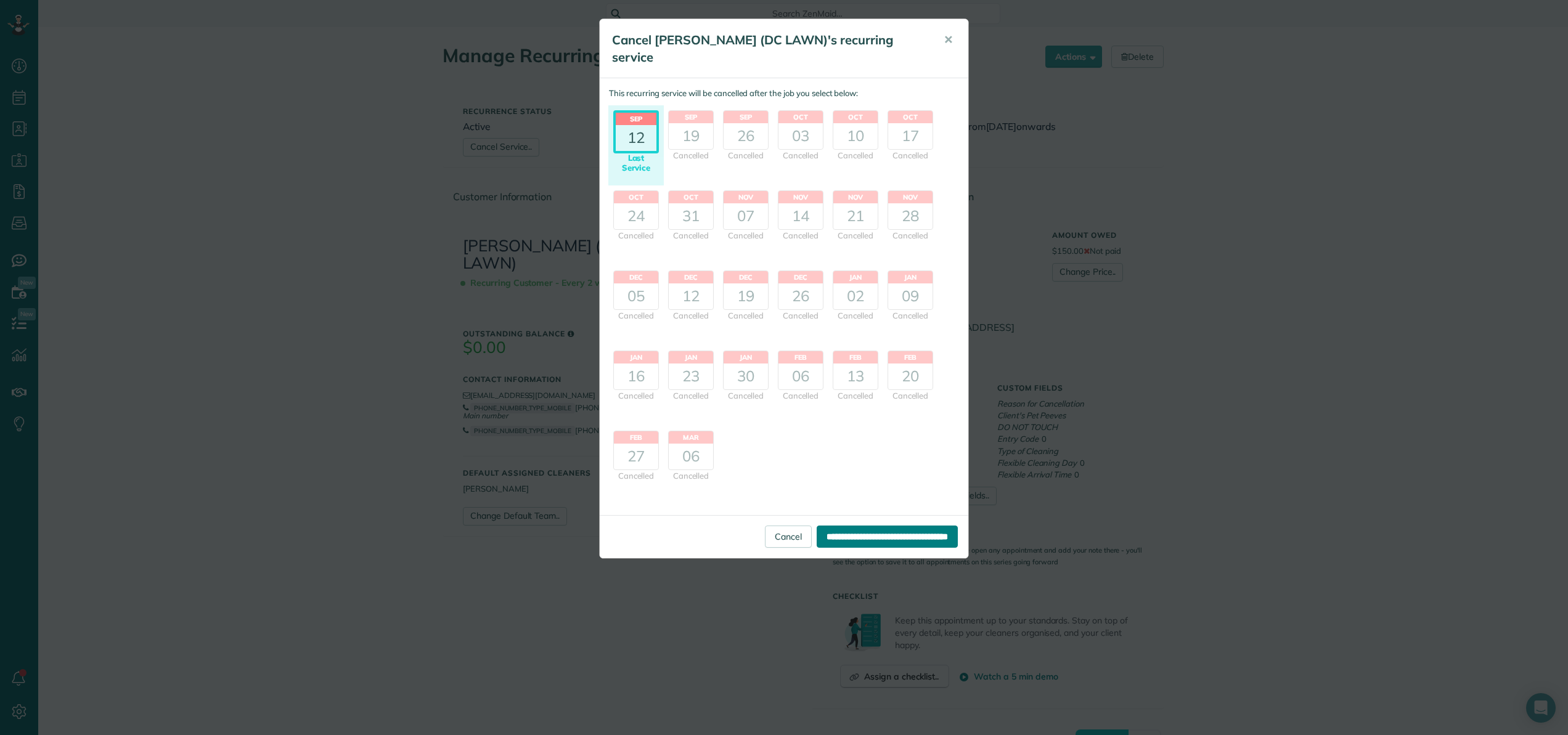
click at [863, 526] on input "**********" at bounding box center [887, 536] width 141 height 22
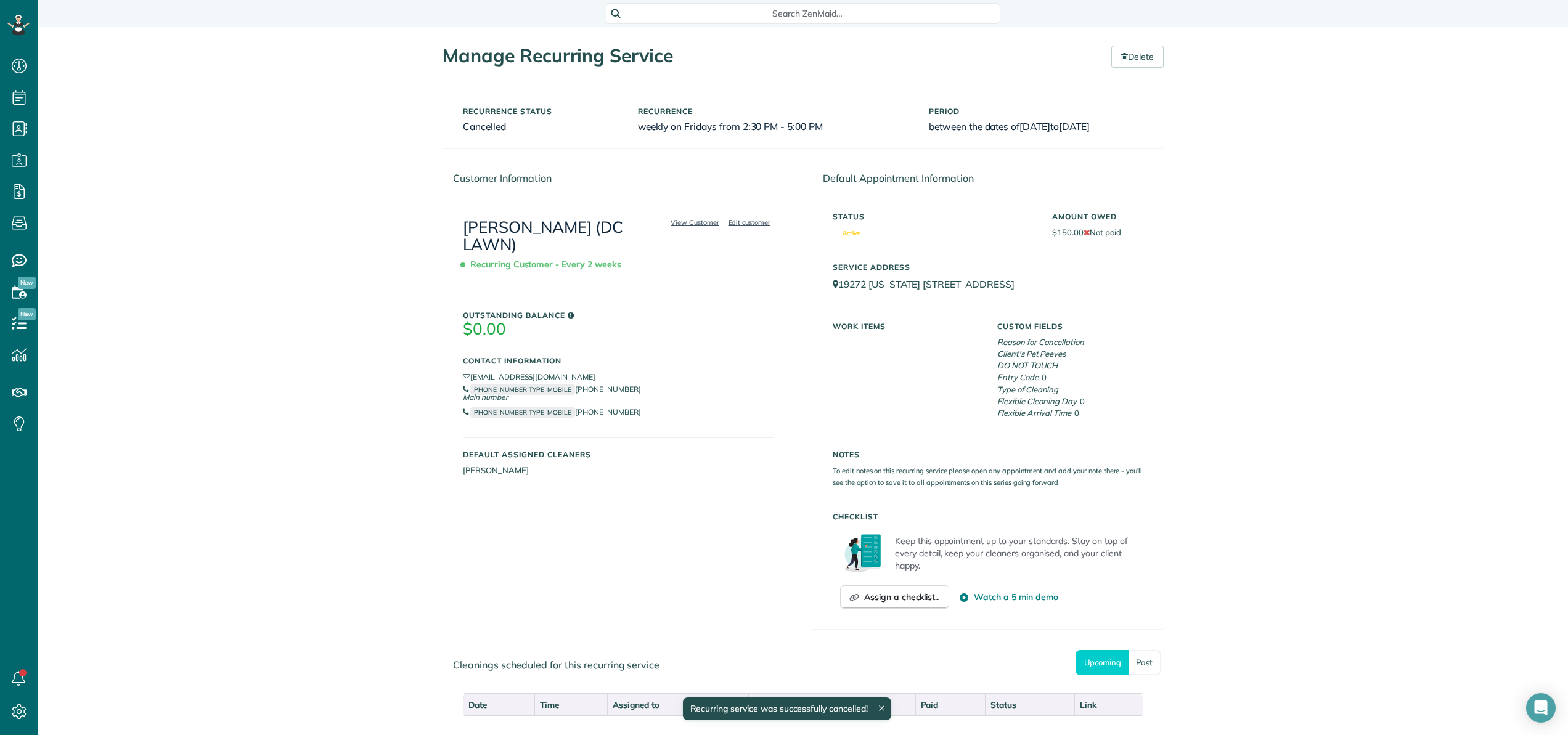
scroll to position [90, 0]
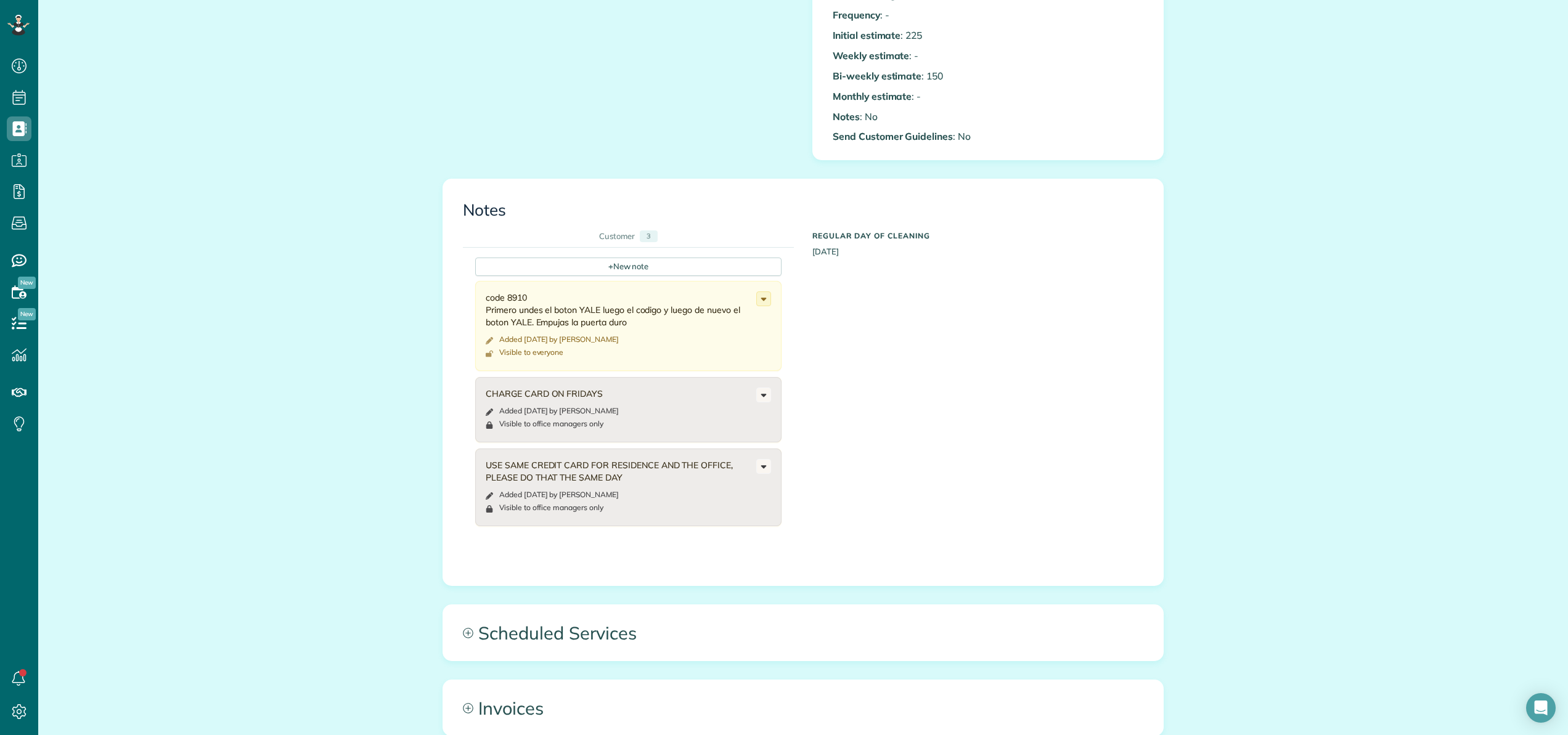
scroll to position [625, 0]
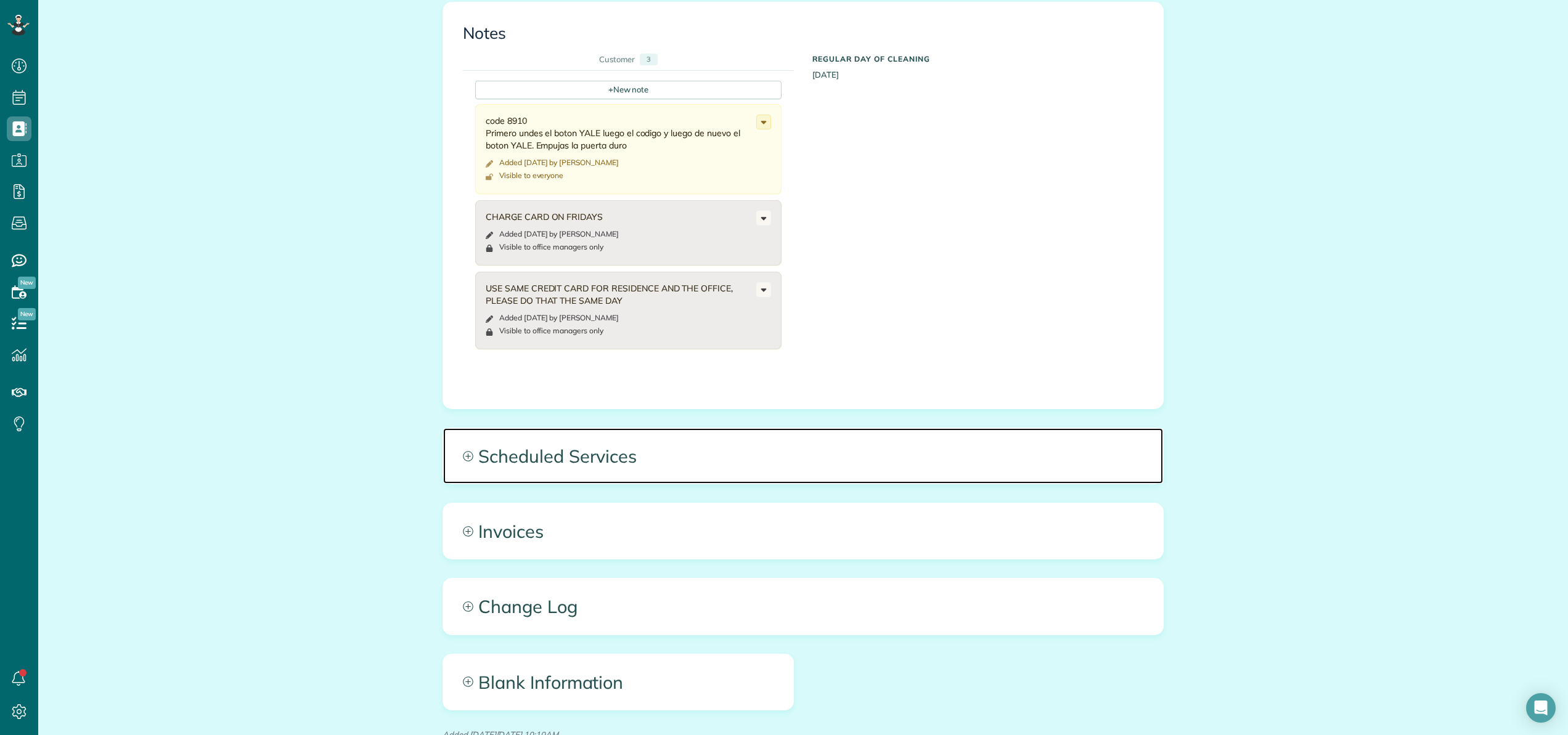
click at [580, 453] on span "Scheduled Services" at bounding box center [803, 456] width 719 height 56
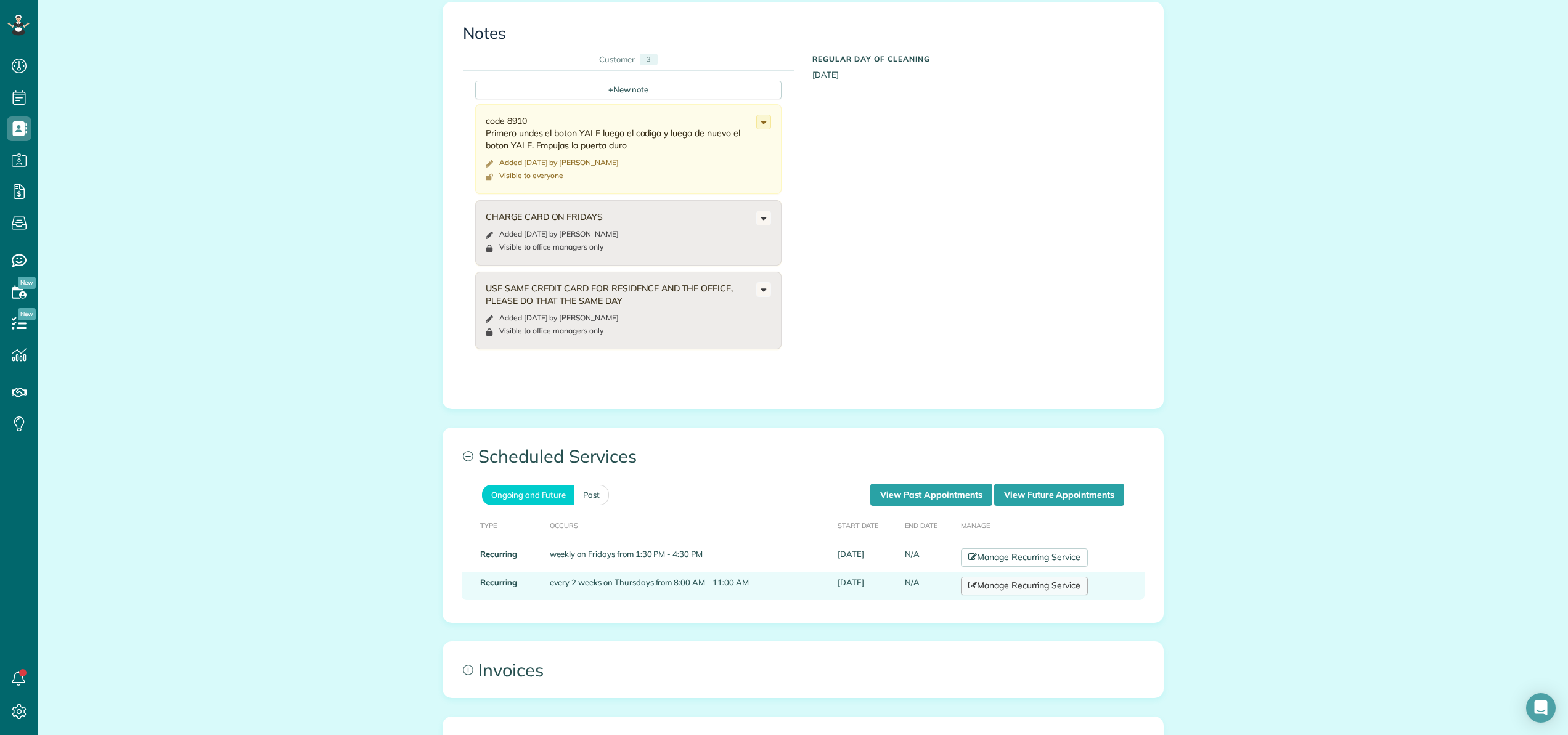
click at [1007, 584] on link "Manage Recurring Service" at bounding box center [1024, 586] width 127 height 19
click at [984, 582] on link "Manage Recurring Service" at bounding box center [1024, 586] width 127 height 19
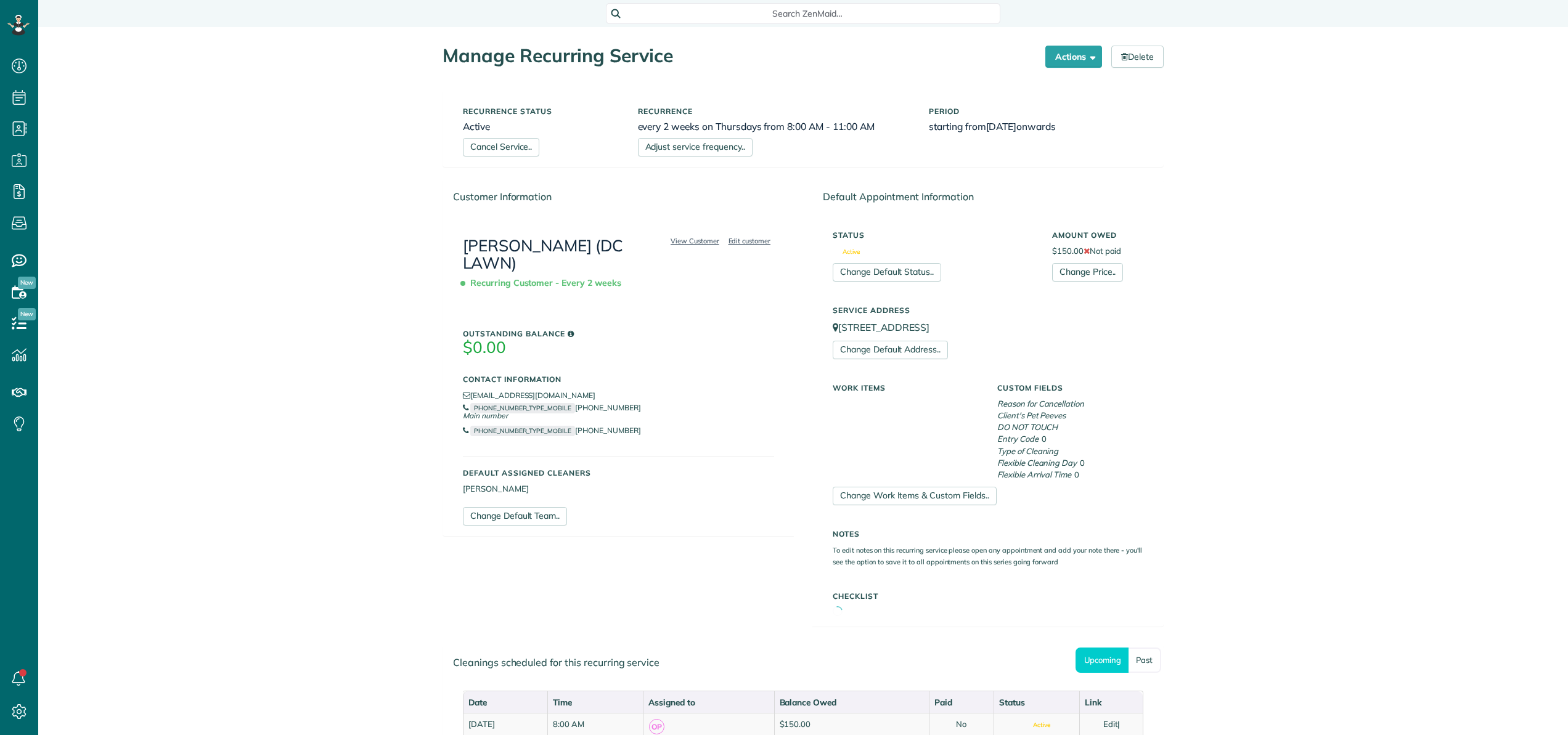
scroll to position [6, 6]
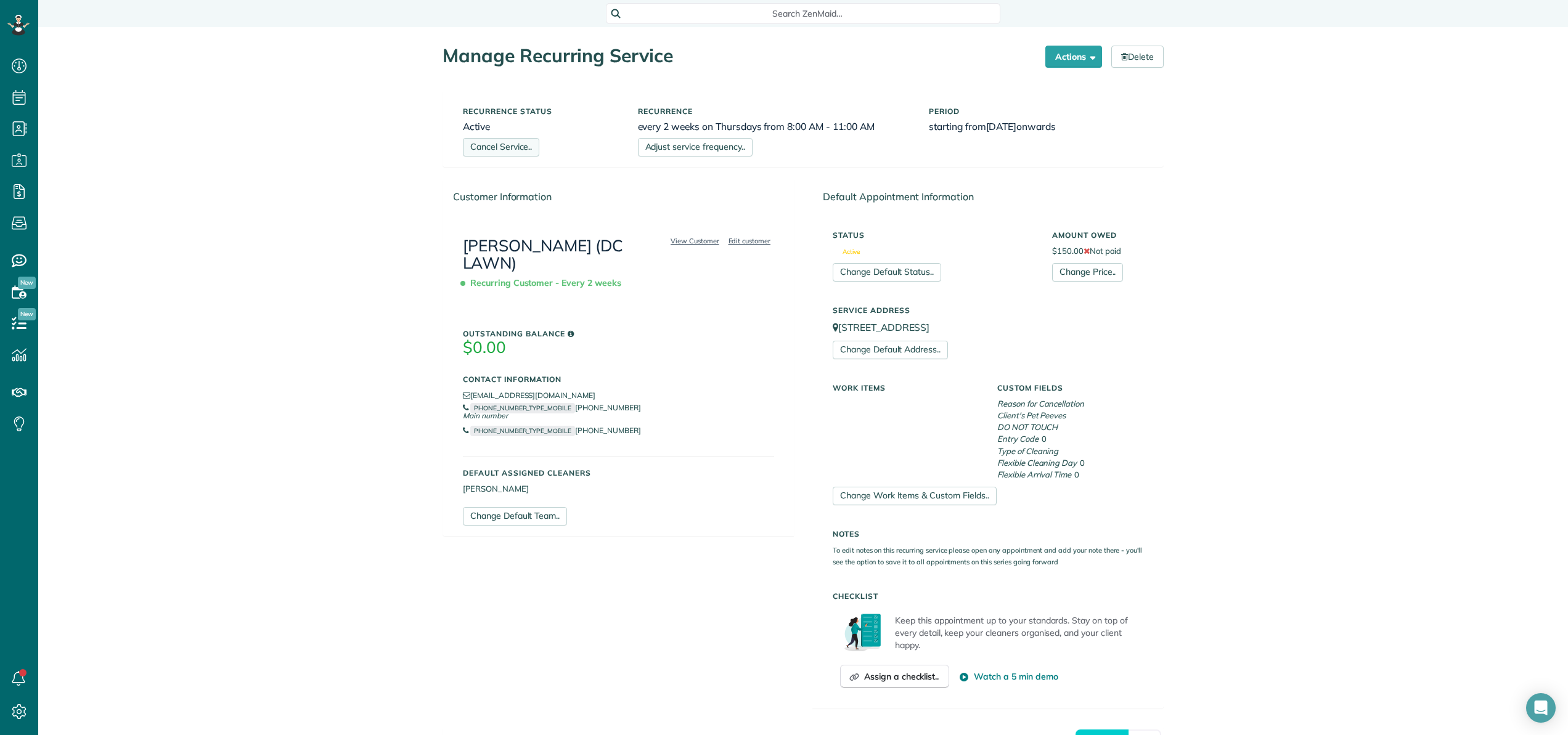
click at [504, 152] on link "Cancel Service.." at bounding box center [500, 147] width 76 height 19
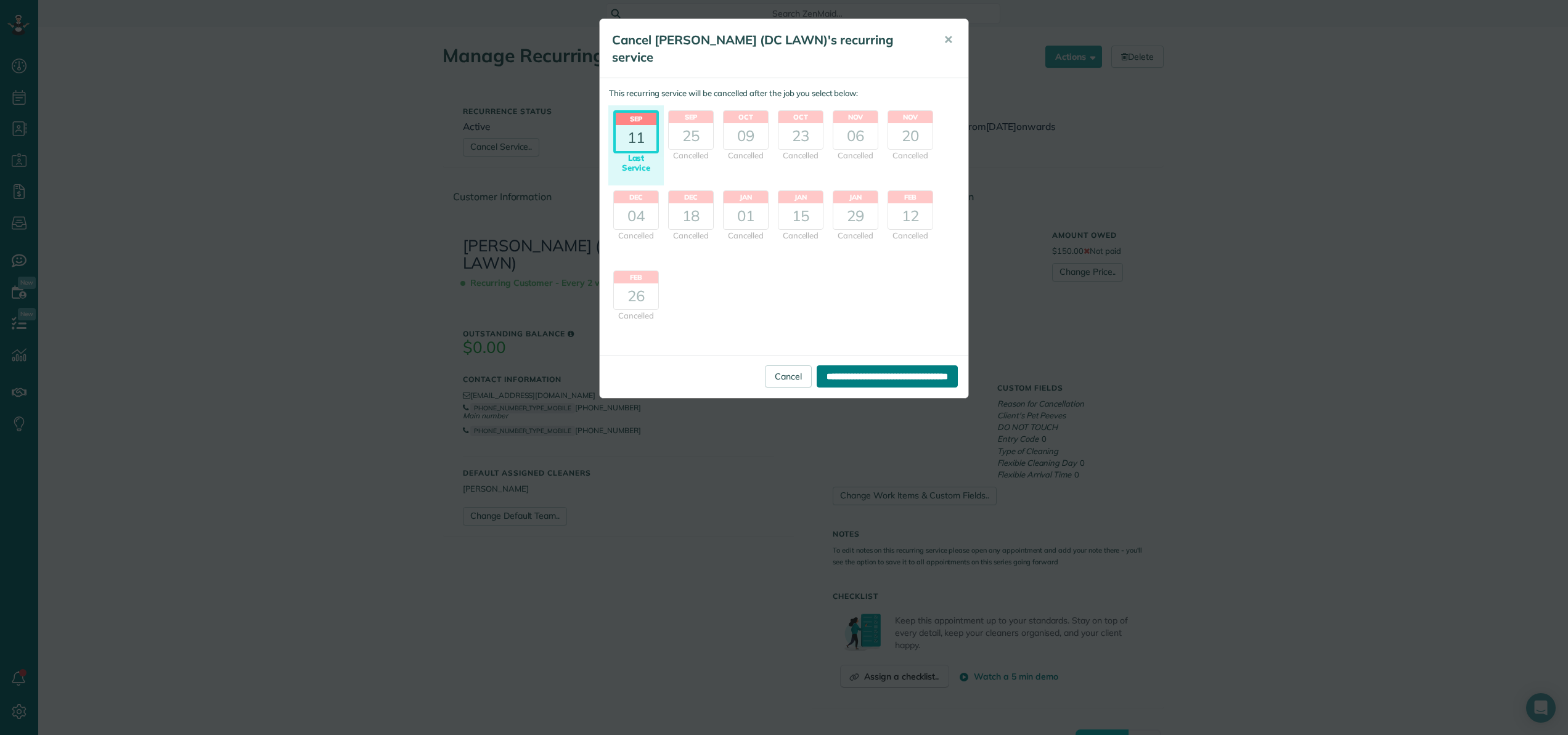
click at [901, 365] on input "**********" at bounding box center [887, 376] width 141 height 22
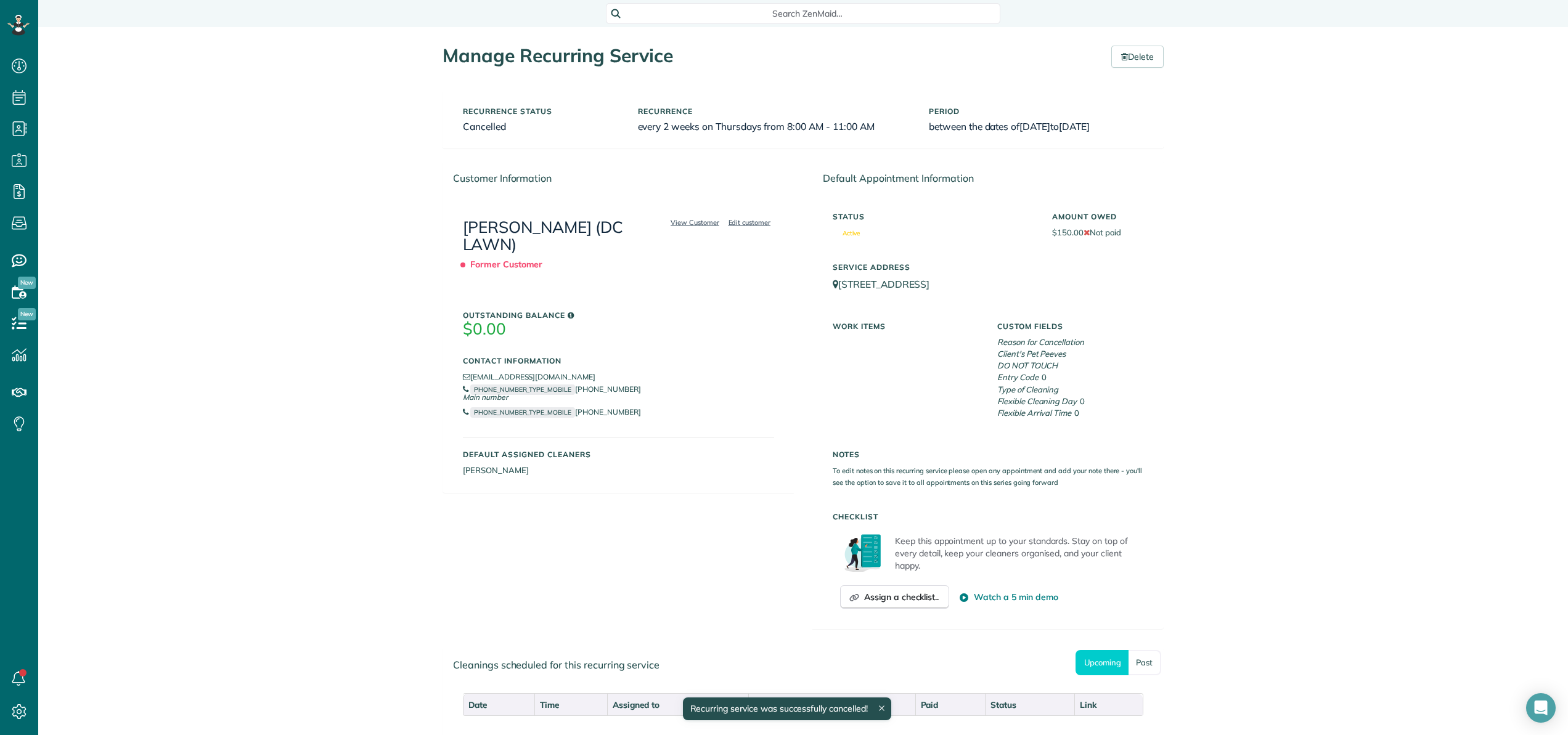
scroll to position [90, 0]
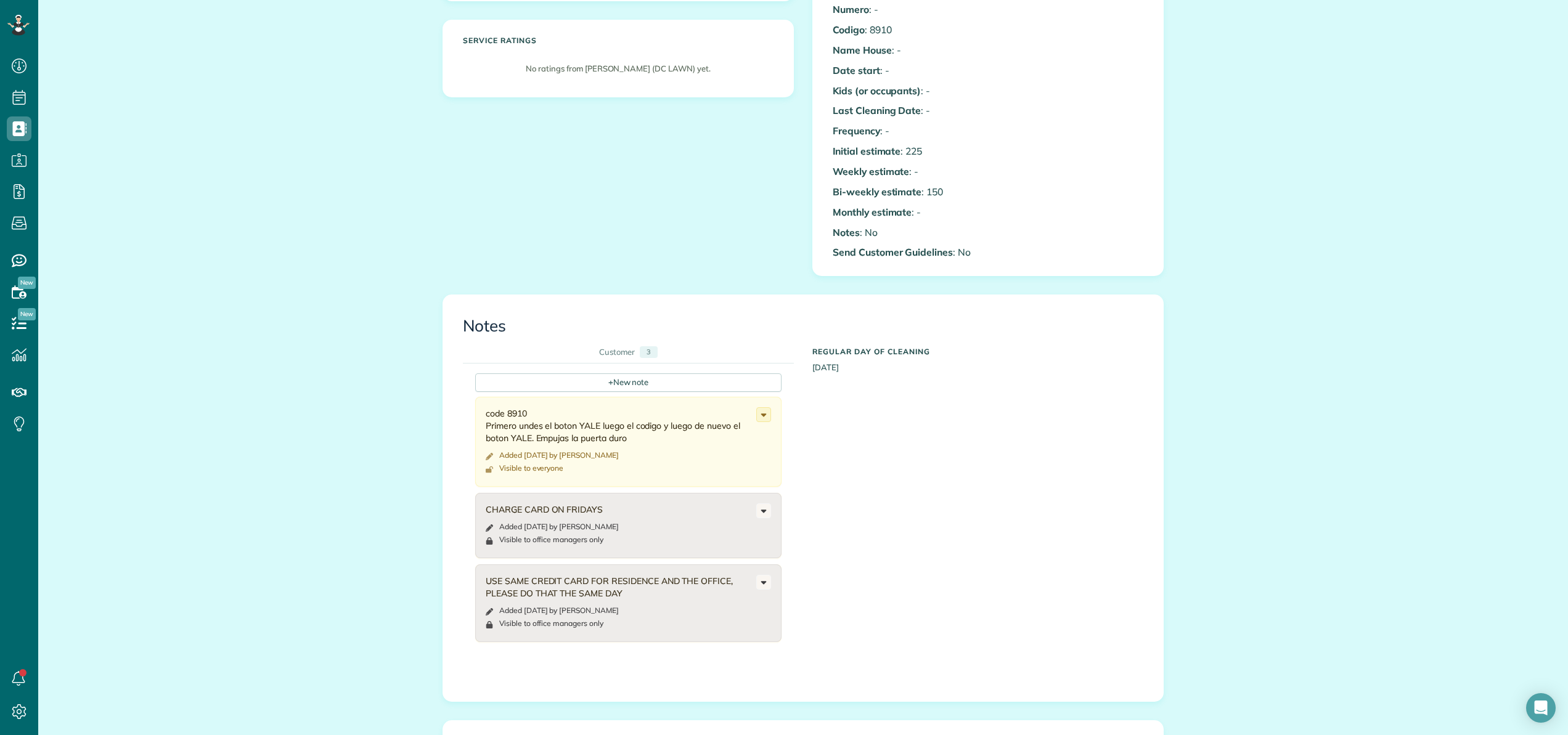
scroll to position [578, 0]
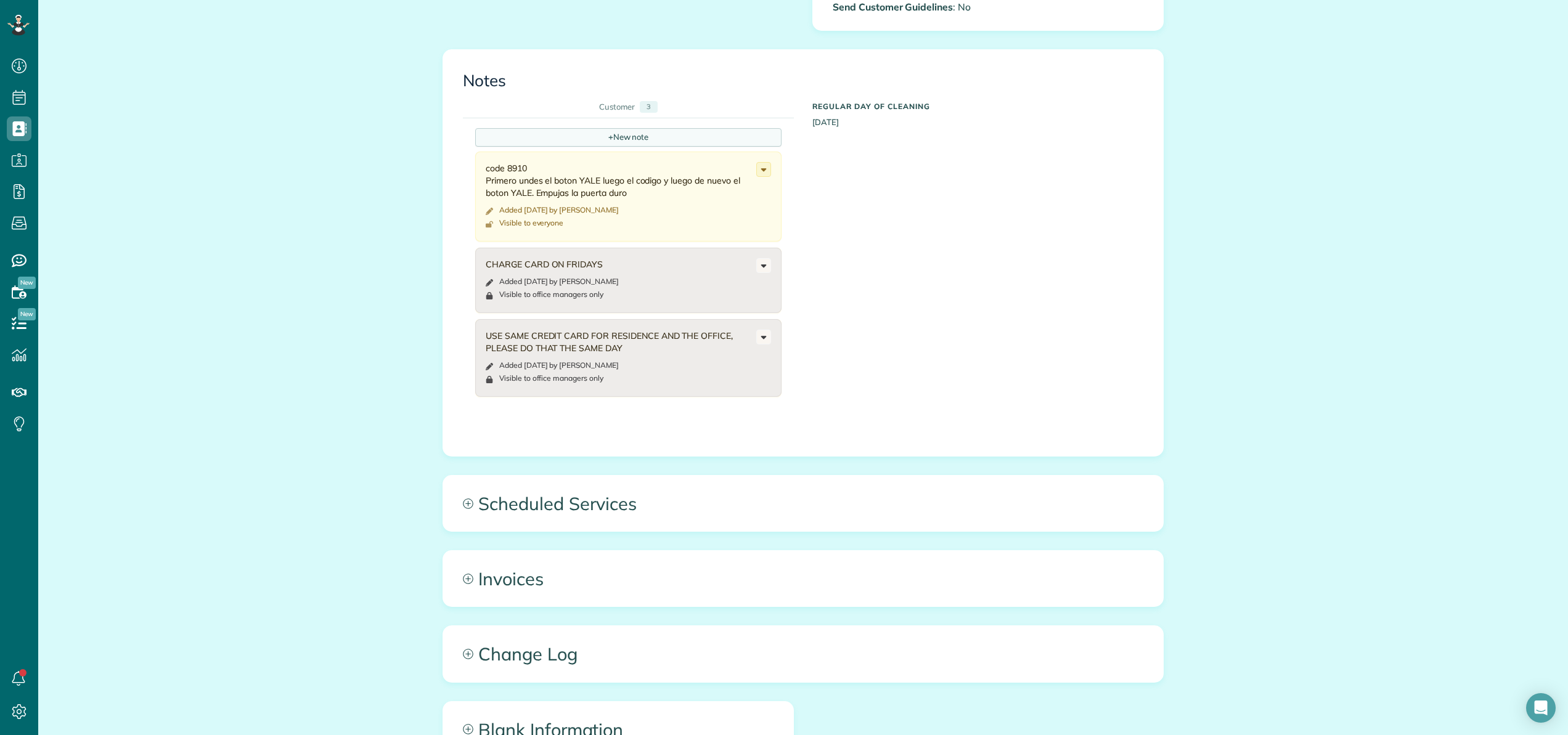
click at [625, 137] on div "+ New note" at bounding box center [628, 137] width 307 height 19
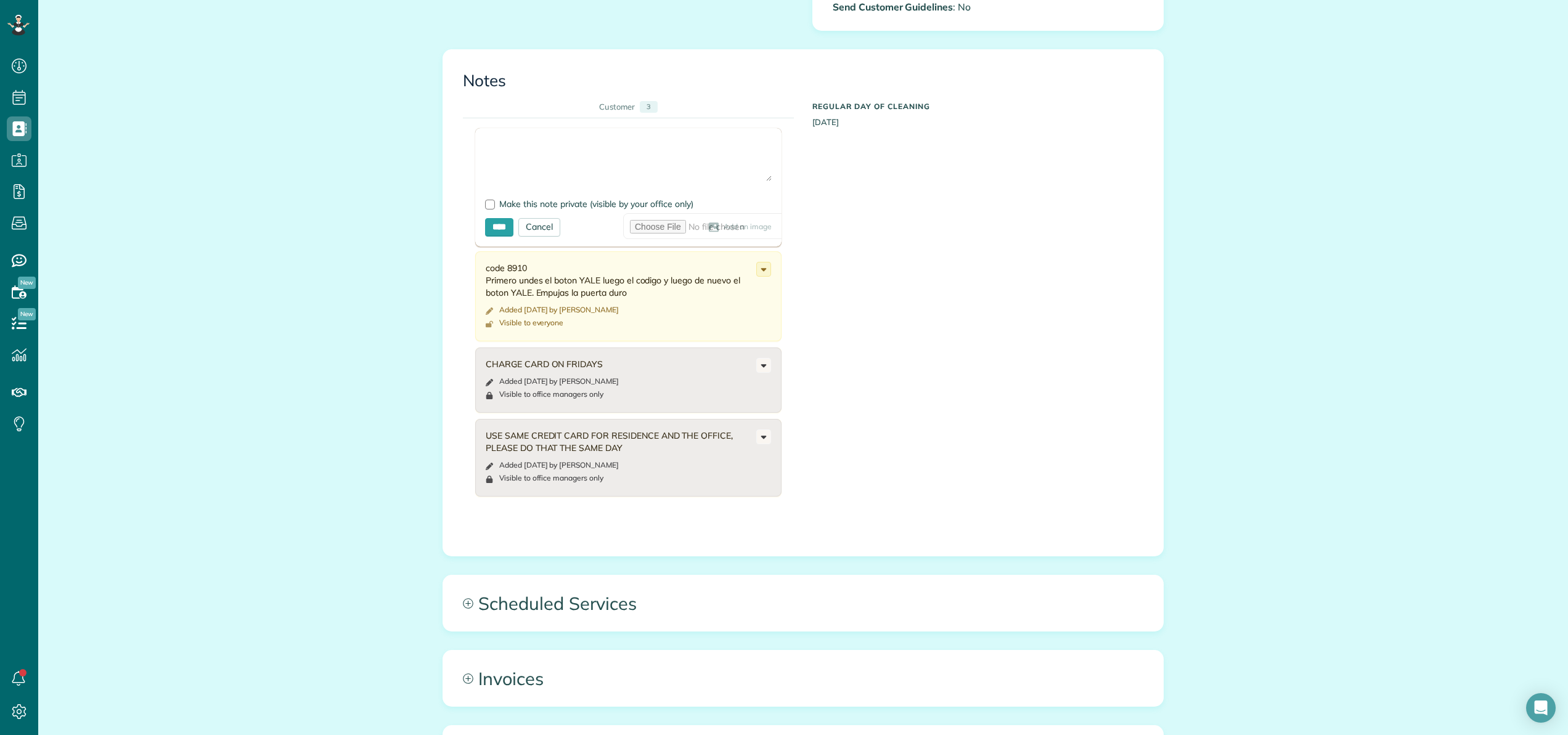
click at [627, 138] on textarea at bounding box center [628, 159] width 287 height 43
type textarea "**********"
click at [485, 204] on div at bounding box center [490, 204] width 10 height 10
click at [495, 229] on input "****" at bounding box center [499, 227] width 29 height 19
